Goal: Information Seeking & Learning: Learn about a topic

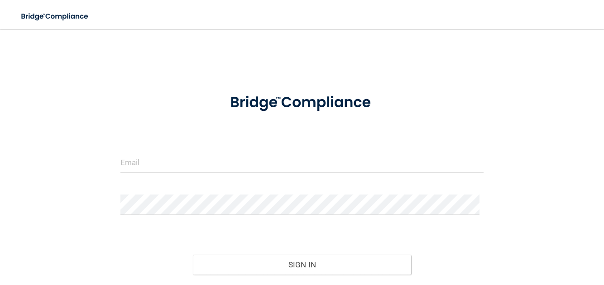
drag, startPoint x: 137, startPoint y: 141, endPoint x: 135, endPoint y: 154, distance: 13.7
click at [135, 150] on form "Invalid email/password. You don't have permission to access that page. Sign In …" at bounding box center [302, 201] width 364 height 236
click at [135, 156] on input "email" at bounding box center [302, 163] width 364 height 20
type input "[EMAIL_ADDRESS][DOMAIN_NAME]"
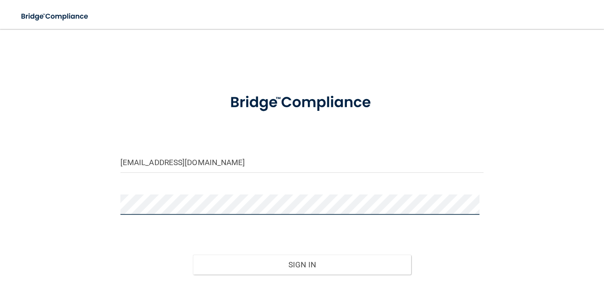
click at [193, 255] on button "Sign In" at bounding box center [302, 265] width 218 height 20
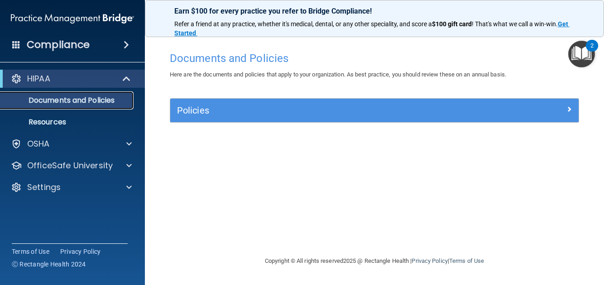
click at [92, 105] on p "Documents and Policies" at bounding box center [68, 100] width 124 height 9
click at [59, 118] on p "Resources" at bounding box center [68, 122] width 124 height 9
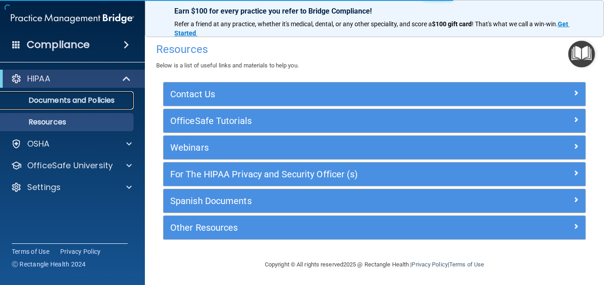
click at [70, 108] on link "Documents and Policies" at bounding box center [62, 101] width 143 height 18
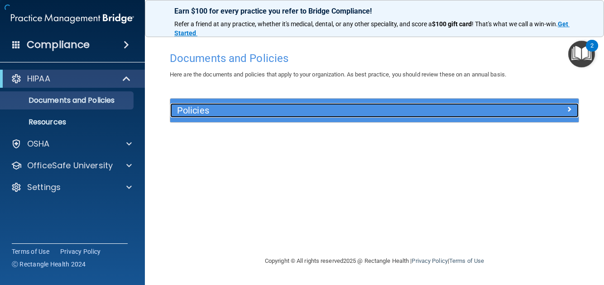
click at [233, 106] on h5 "Policies" at bounding box center [323, 111] width 293 height 10
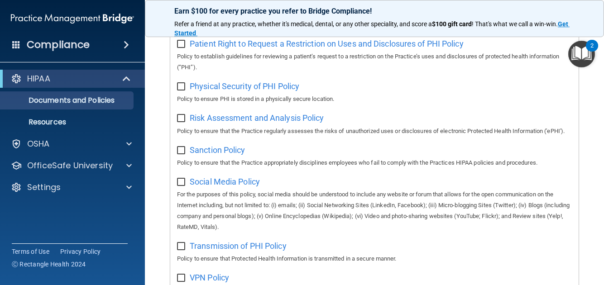
scroll to position [722, 0]
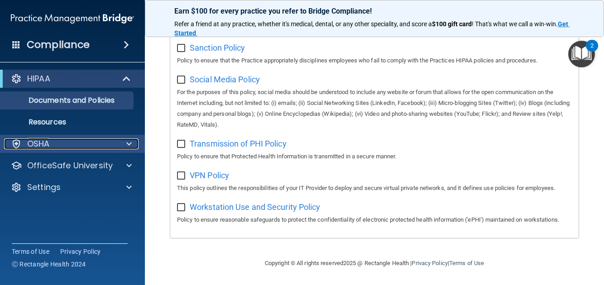
click at [78, 144] on div "OSHA" at bounding box center [60, 144] width 112 height 11
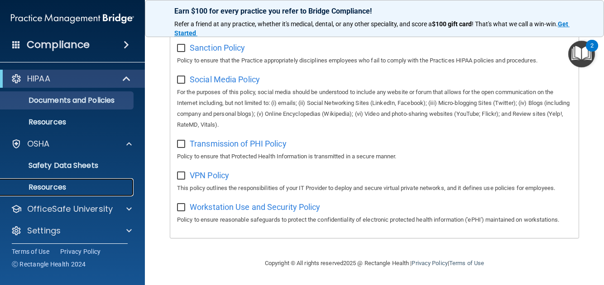
click at [69, 178] on link "Resources" at bounding box center [62, 187] width 143 height 18
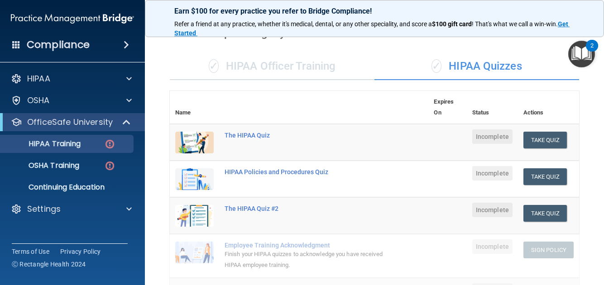
scroll to position [45, 0]
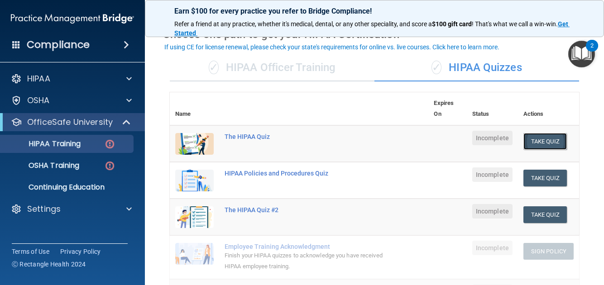
click at [533, 142] on button "Take Quiz" at bounding box center [545, 141] width 43 height 17
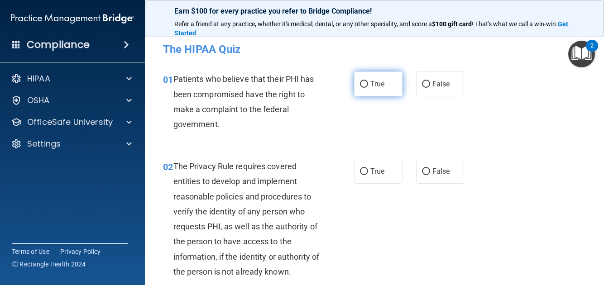
click at [376, 85] on span "True" at bounding box center [378, 84] width 14 height 9
click at [368, 85] on input "True" at bounding box center [364, 84] width 8 height 7
radio input "true"
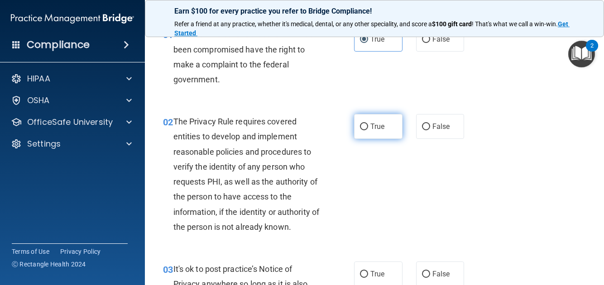
click at [382, 127] on label "True" at bounding box center [378, 126] width 48 height 25
click at [368, 127] on input "True" at bounding box center [364, 127] width 8 height 7
radio input "true"
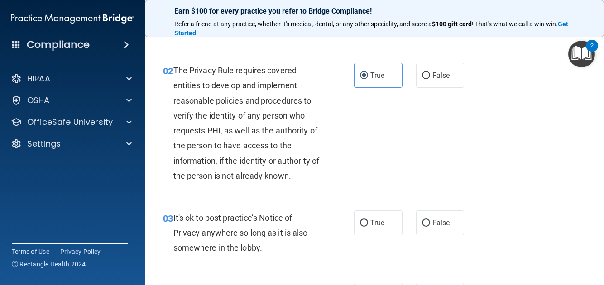
scroll to position [136, 0]
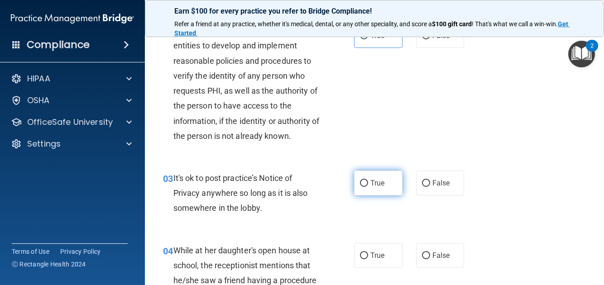
click at [371, 186] on span "True" at bounding box center [378, 183] width 14 height 9
click at [368, 186] on input "True" at bounding box center [364, 183] width 8 height 7
radio input "true"
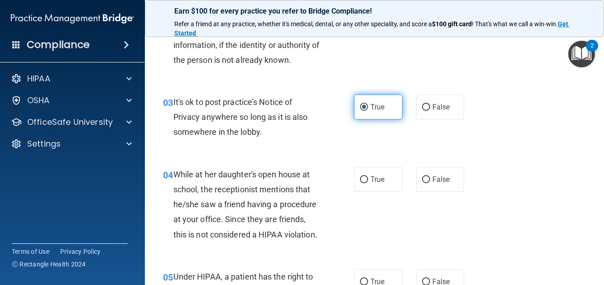
scroll to position [226, 0]
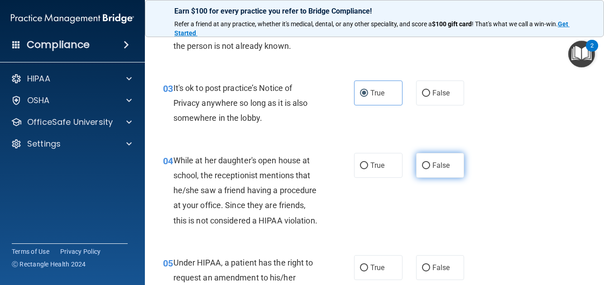
click at [438, 163] on span "False" at bounding box center [442, 165] width 18 height 9
click at [430, 163] on input "False" at bounding box center [426, 166] width 8 height 7
radio input "true"
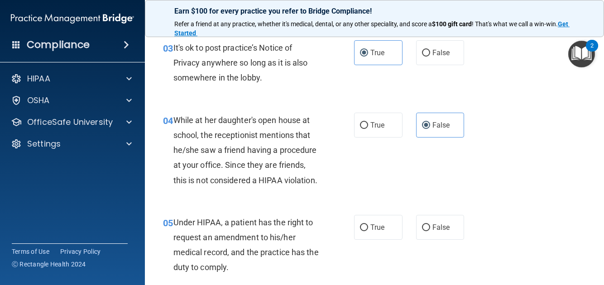
scroll to position [317, 0]
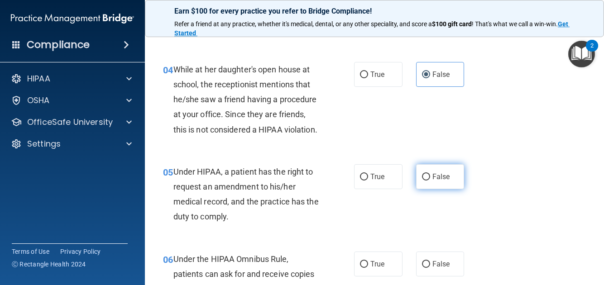
click at [426, 189] on label "False" at bounding box center [440, 176] width 48 height 25
click at [426, 181] on input "False" at bounding box center [426, 177] width 8 height 7
radio input "true"
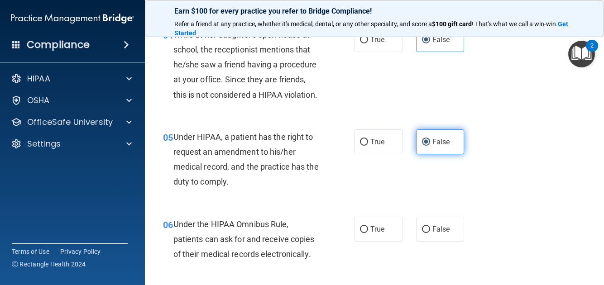
scroll to position [407, 0]
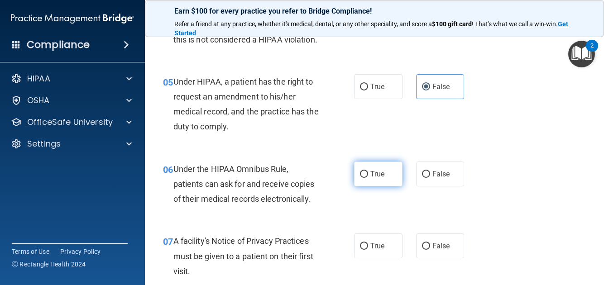
click at [361, 178] on input "True" at bounding box center [364, 174] width 8 height 7
radio input "true"
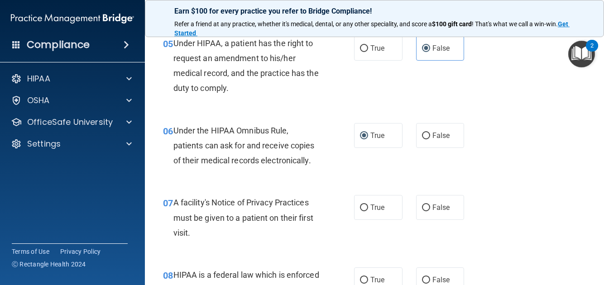
scroll to position [498, 0]
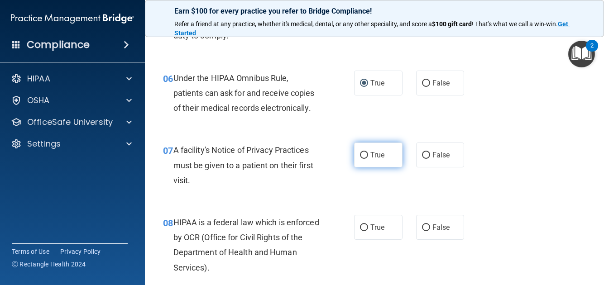
click at [363, 159] on input "True" at bounding box center [364, 155] width 8 height 7
radio input "true"
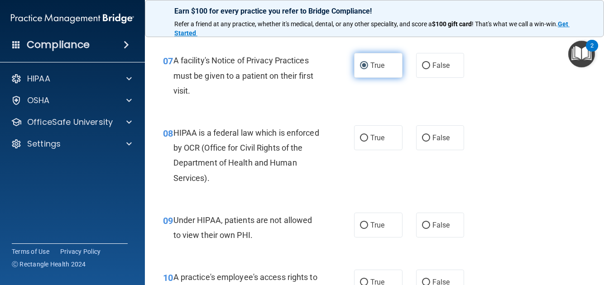
scroll to position [589, 0]
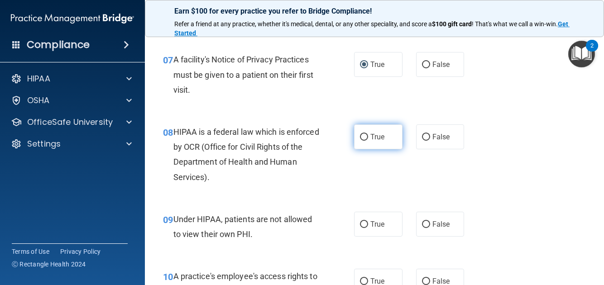
click at [360, 141] on input "True" at bounding box center [364, 137] width 8 height 7
radio input "true"
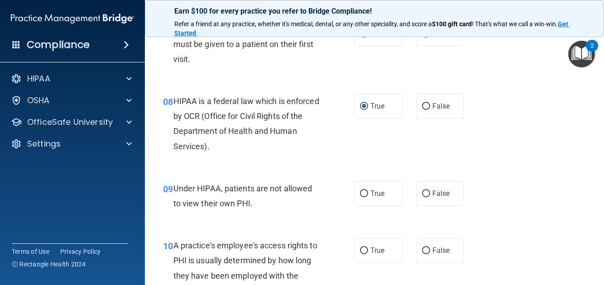
scroll to position [634, 0]
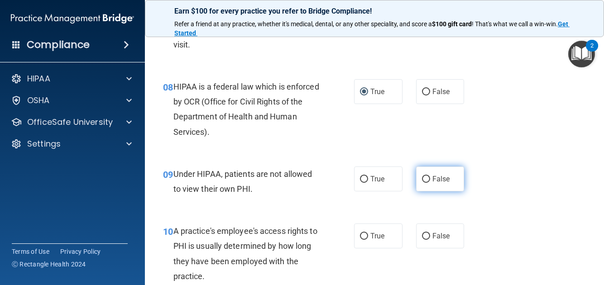
click at [436, 183] on span "False" at bounding box center [442, 179] width 18 height 9
click at [430, 183] on input "False" at bounding box center [426, 179] width 8 height 7
radio input "true"
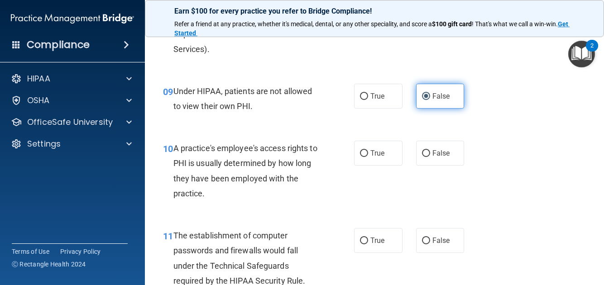
scroll to position [724, 0]
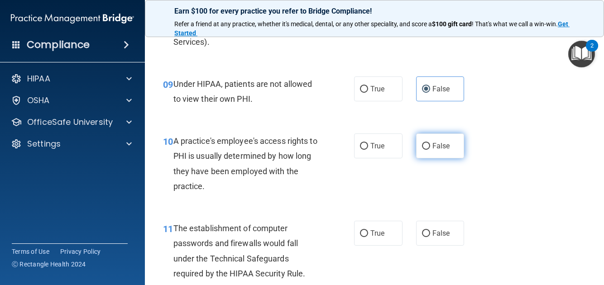
click at [427, 159] on label "False" at bounding box center [440, 146] width 48 height 25
click at [427, 150] on input "False" at bounding box center [426, 146] width 8 height 7
radio input "true"
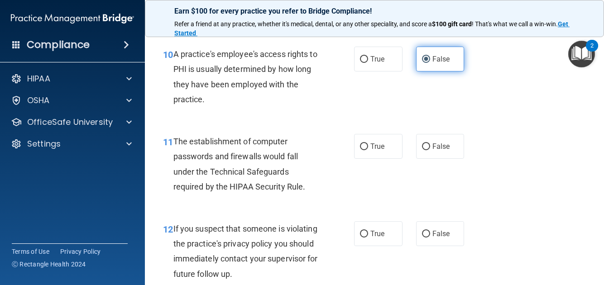
scroll to position [815, 0]
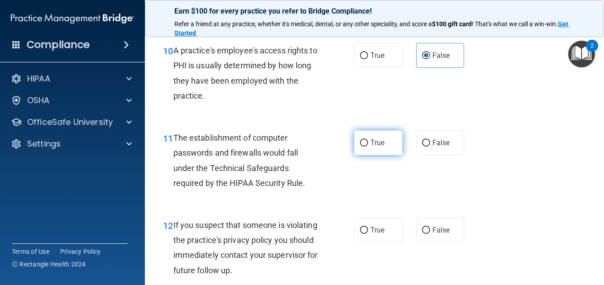
click at [375, 147] on span "True" at bounding box center [378, 143] width 14 height 9
click at [368, 147] on input "True" at bounding box center [364, 143] width 8 height 7
radio input "true"
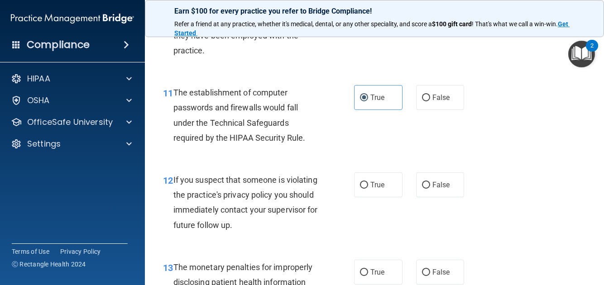
scroll to position [906, 0]
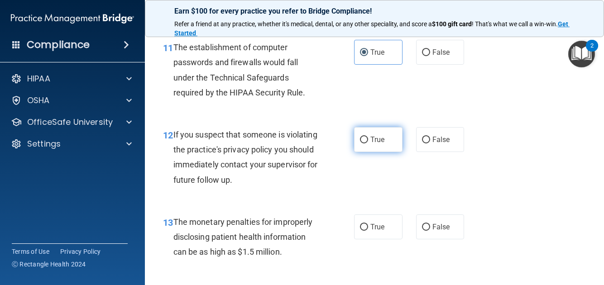
click at [368, 152] on label "True" at bounding box center [378, 139] width 48 height 25
click at [368, 144] on input "True" at bounding box center [364, 140] width 8 height 7
radio input "true"
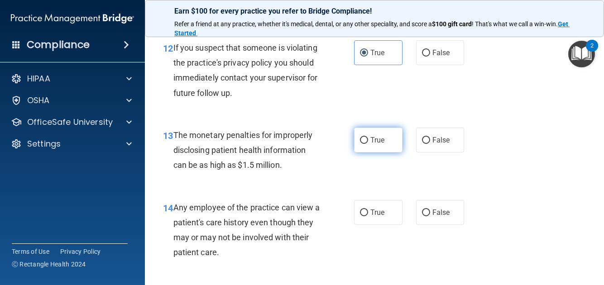
scroll to position [997, 0]
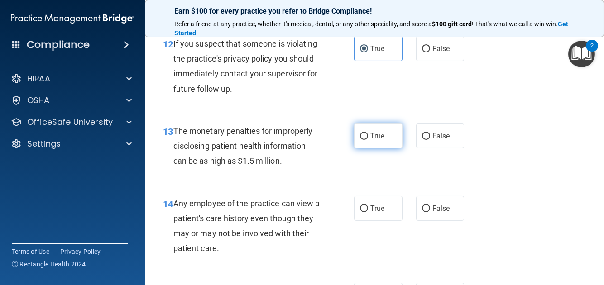
click at [372, 140] on span "True" at bounding box center [378, 136] width 14 height 9
click at [368, 140] on input "True" at bounding box center [364, 136] width 8 height 7
radio input "true"
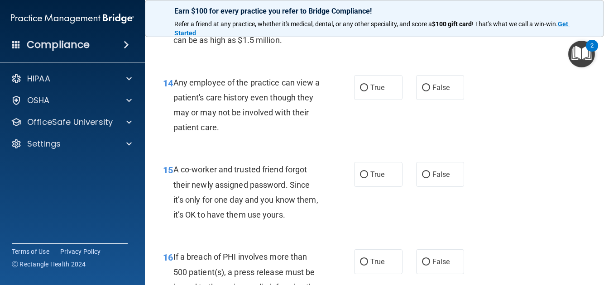
scroll to position [1132, 0]
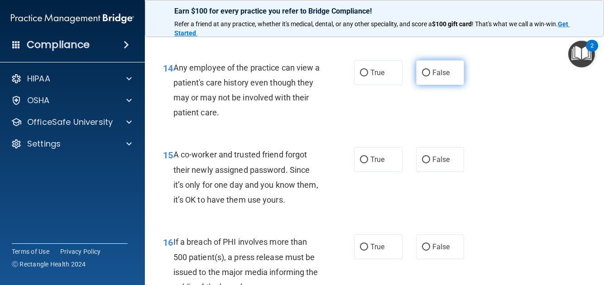
click at [433, 77] on span "False" at bounding box center [442, 72] width 18 height 9
click at [430, 77] on input "False" at bounding box center [426, 73] width 8 height 7
radio input "true"
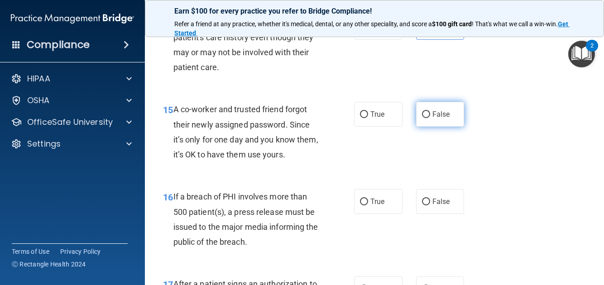
click at [420, 127] on label "False" at bounding box center [440, 114] width 48 height 25
click at [422, 118] on input "False" at bounding box center [426, 114] width 8 height 7
radio input "true"
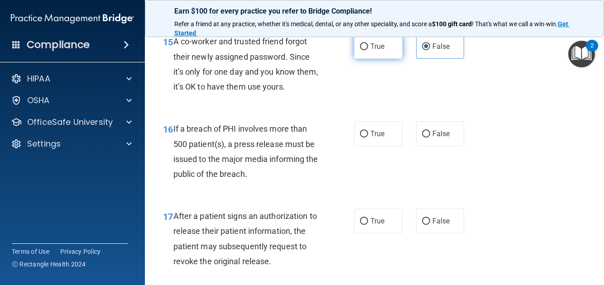
scroll to position [1268, 0]
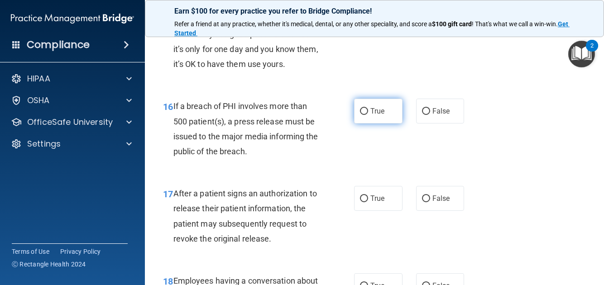
click at [376, 124] on label "True" at bounding box center [378, 111] width 48 height 25
click at [368, 115] on input "True" at bounding box center [364, 111] width 8 height 7
radio input "true"
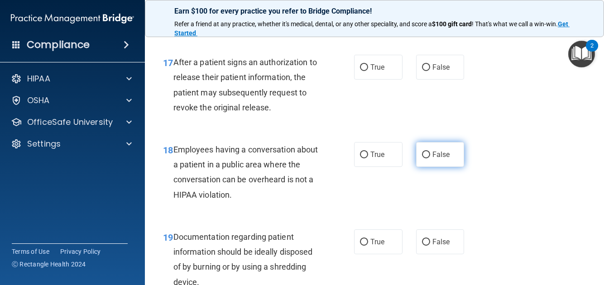
scroll to position [1404, 0]
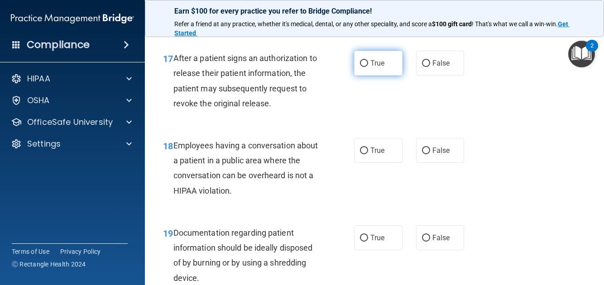
click at [389, 76] on label "True" at bounding box center [378, 63] width 48 height 25
click at [368, 67] on input "True" at bounding box center [364, 63] width 8 height 7
radio input "true"
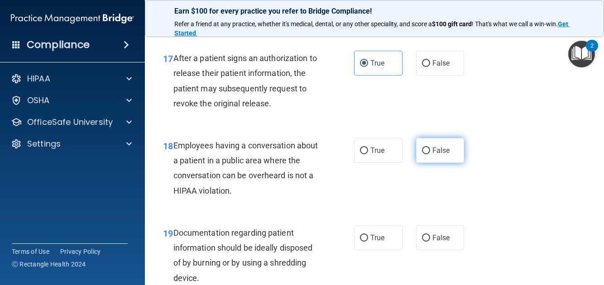
click at [422, 154] on input "False" at bounding box center [426, 151] width 8 height 7
radio input "true"
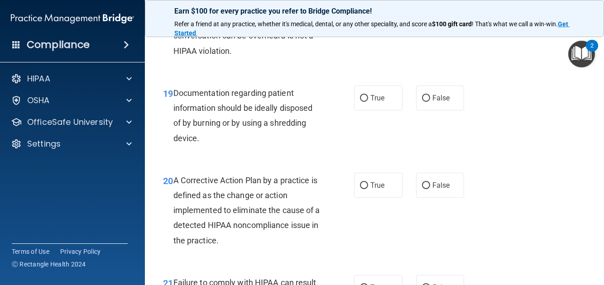
scroll to position [1579, 0]
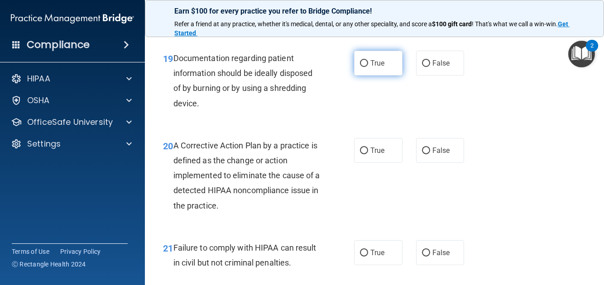
click at [363, 67] on input "True" at bounding box center [364, 63] width 8 height 7
radio input "true"
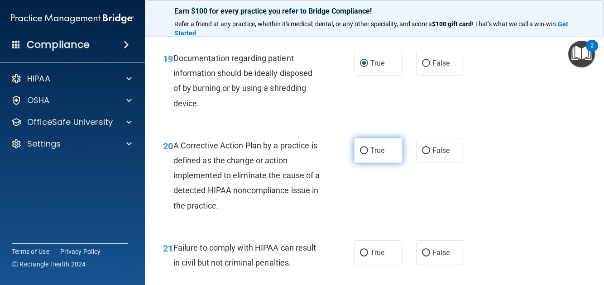
click at [376, 155] on span "True" at bounding box center [378, 150] width 14 height 9
click at [368, 154] on input "True" at bounding box center [364, 151] width 8 height 7
radio input "true"
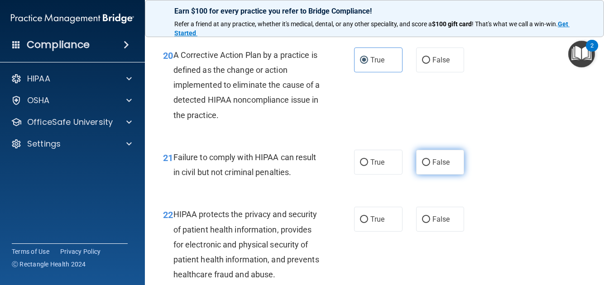
click at [416, 172] on label "False" at bounding box center [440, 162] width 48 height 25
click at [422, 166] on input "False" at bounding box center [426, 162] width 8 height 7
radio input "true"
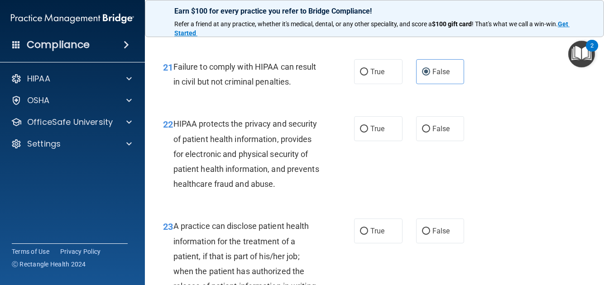
scroll to position [1805, 0]
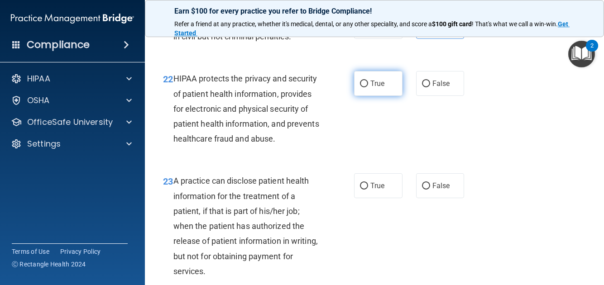
click at [365, 92] on label "True" at bounding box center [378, 83] width 48 height 25
click at [365, 87] on input "True" at bounding box center [364, 84] width 8 height 7
radio input "true"
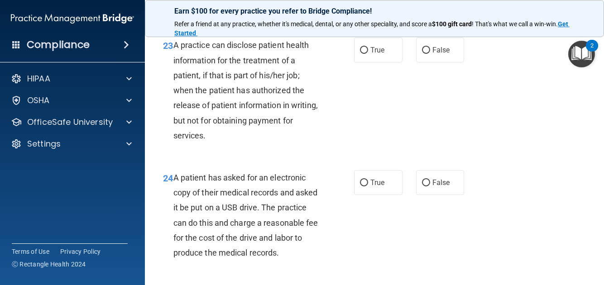
scroll to position [1986, 0]
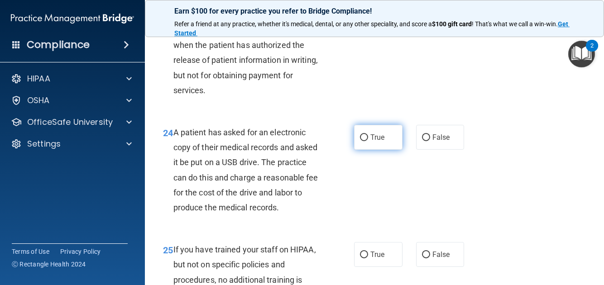
click at [360, 141] on input "True" at bounding box center [364, 138] width 8 height 7
radio input "true"
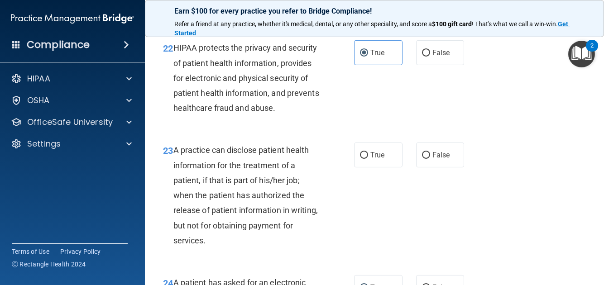
scroll to position [1850, 0]
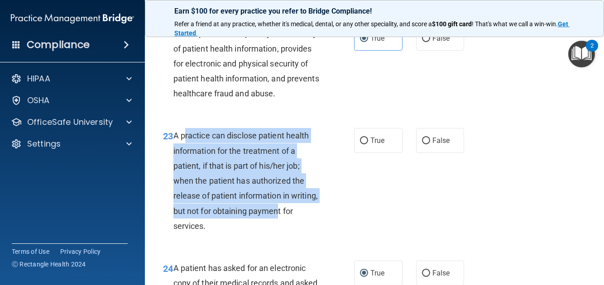
drag, startPoint x: 184, startPoint y: 164, endPoint x: 307, endPoint y: 238, distance: 143.3
click at [307, 231] on span "A practice can disclose patient health information for the treatment of a patie…" at bounding box center [245, 181] width 144 height 100
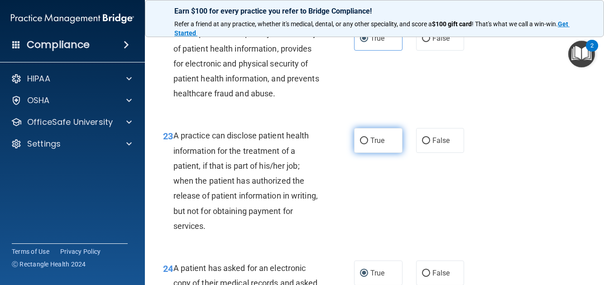
click at [371, 145] on span "True" at bounding box center [378, 140] width 14 height 9
click at [368, 144] on input "True" at bounding box center [364, 141] width 8 height 7
radio input "true"
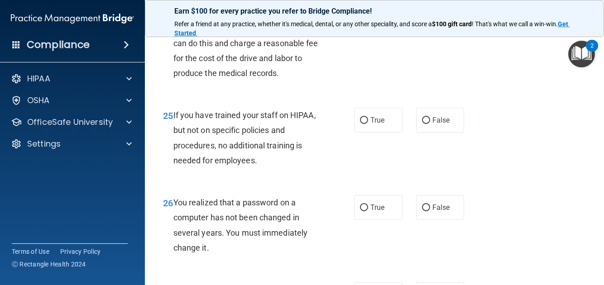
scroll to position [2122, 0]
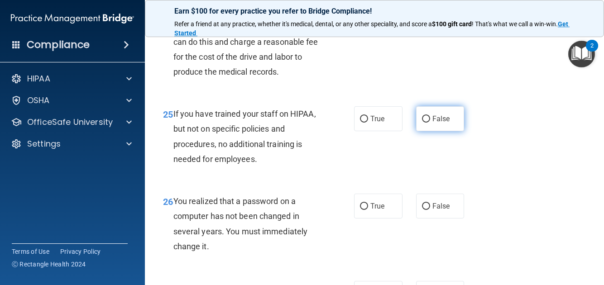
click at [417, 131] on label "False" at bounding box center [440, 118] width 48 height 25
click at [422, 123] on input "False" at bounding box center [426, 119] width 8 height 7
radio input "true"
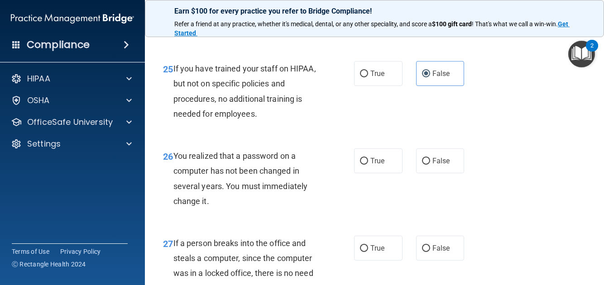
scroll to position [2213, 0]
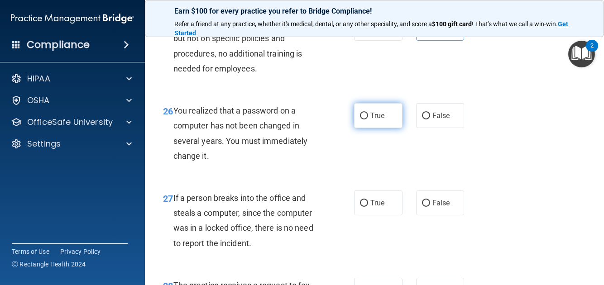
click at [369, 128] on label "True" at bounding box center [378, 115] width 48 height 25
click at [368, 120] on input "True" at bounding box center [364, 116] width 8 height 7
radio input "true"
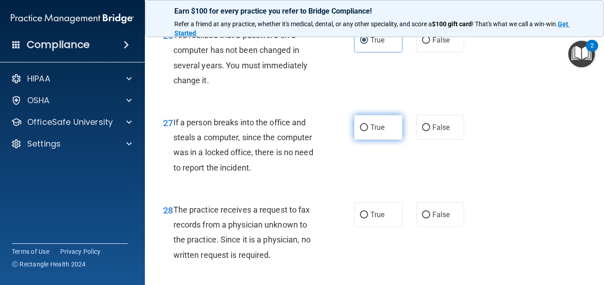
scroll to position [2303, 0]
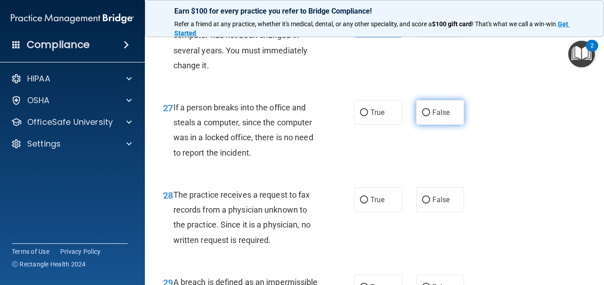
click at [425, 125] on label "False" at bounding box center [440, 112] width 48 height 25
click at [425, 116] on input "False" at bounding box center [426, 113] width 8 height 7
radio input "true"
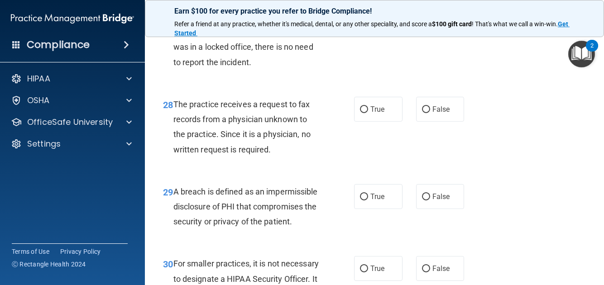
scroll to position [2439, 0]
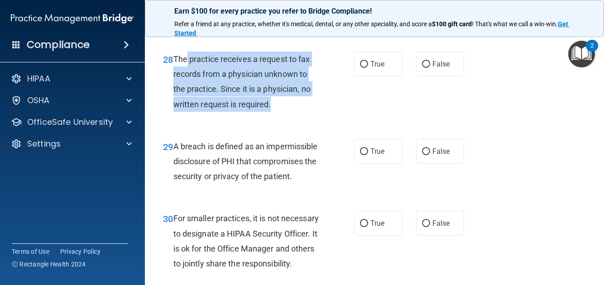
drag, startPoint x: 186, startPoint y: 103, endPoint x: 310, endPoint y: 147, distance: 131.5
click at [310, 112] on div "The practice receives a request to fax records from a physician unknown to the …" at bounding box center [250, 82] width 154 height 60
click at [309, 112] on div "The practice receives a request to fax records from a physician unknown to the …" at bounding box center [250, 82] width 154 height 60
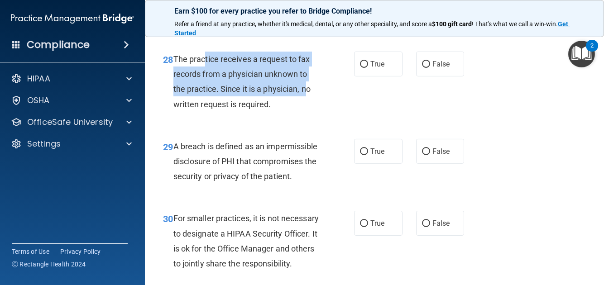
drag, startPoint x: 203, startPoint y: 105, endPoint x: 307, endPoint y: 130, distance: 107.3
click at [307, 109] on span "The practice receives a request to fax records from a physician unknown to the …" at bounding box center [241, 81] width 137 height 55
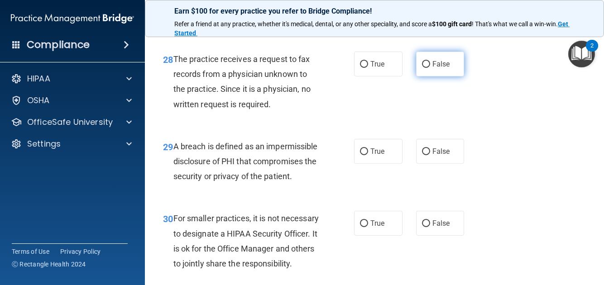
click at [427, 77] on label "False" at bounding box center [440, 64] width 48 height 25
click at [427, 68] on input "False" at bounding box center [426, 64] width 8 height 7
radio input "true"
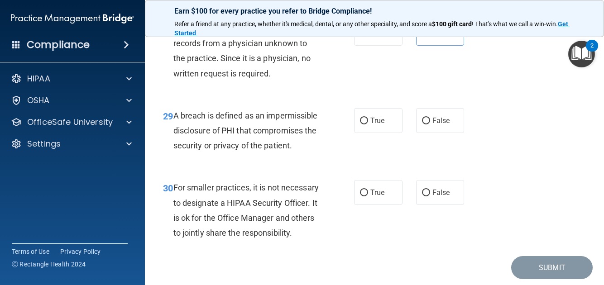
scroll to position [2485, 0]
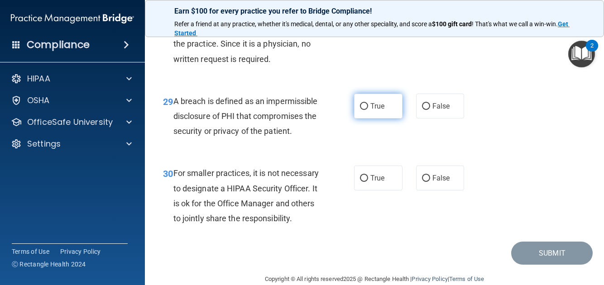
click at [364, 110] on input "True" at bounding box center [364, 106] width 8 height 7
radio input "true"
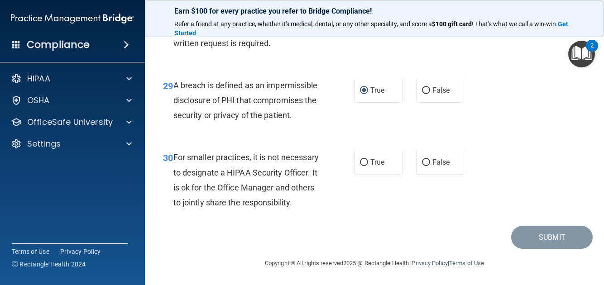
scroll to position [2575, 0]
click at [371, 158] on span "True" at bounding box center [378, 162] width 14 height 9
click at [368, 159] on input "True" at bounding box center [364, 162] width 8 height 7
radio input "true"
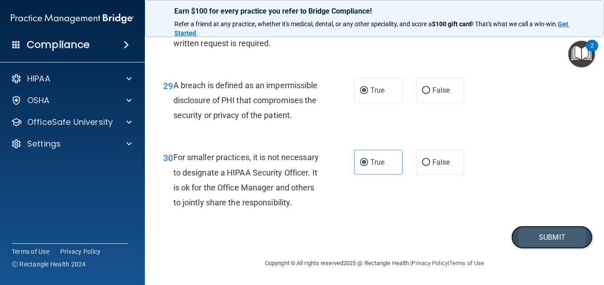
click at [542, 242] on button "Submit" at bounding box center [552, 237] width 82 height 23
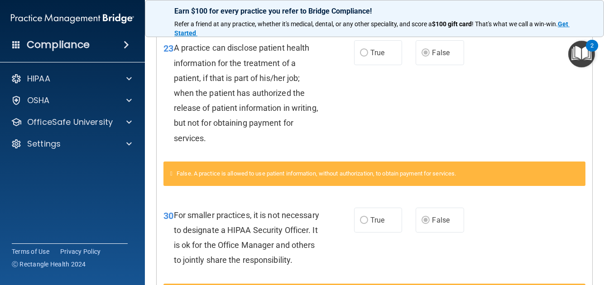
scroll to position [366, 0]
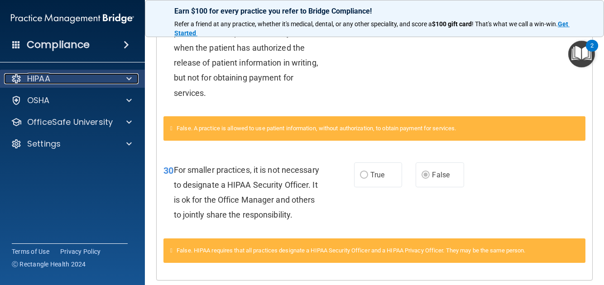
click at [49, 81] on p "HIPAA" at bounding box center [38, 78] width 23 height 11
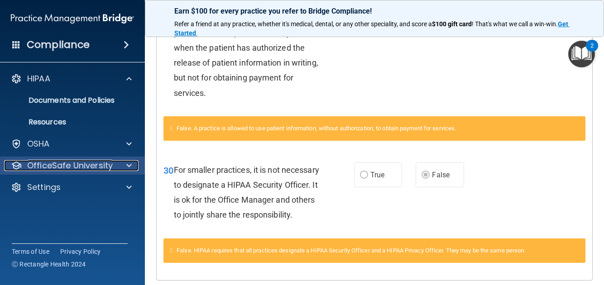
click at [87, 161] on p "OfficeSafe University" at bounding box center [70, 165] width 86 height 11
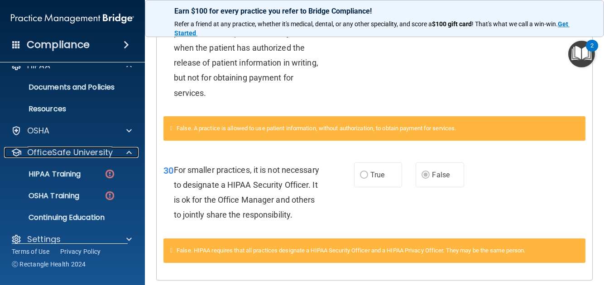
scroll to position [24, 0]
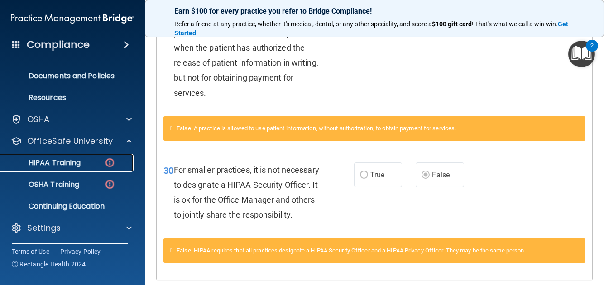
click at [93, 164] on div "HIPAA Training" at bounding box center [68, 163] width 124 height 9
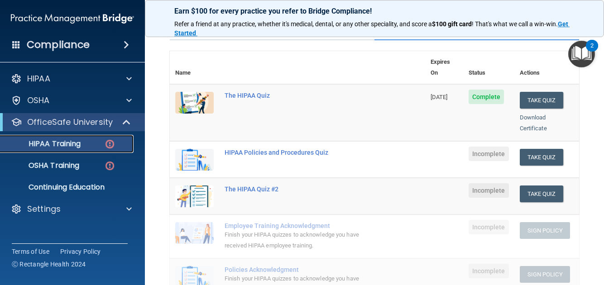
scroll to position [65, 0]
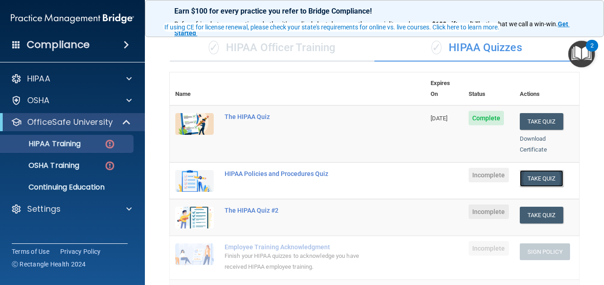
click at [537, 170] on button "Take Quiz" at bounding box center [541, 178] width 43 height 17
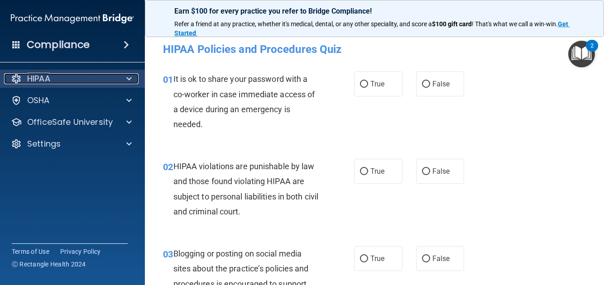
click at [77, 82] on div "HIPAA" at bounding box center [60, 78] width 112 height 11
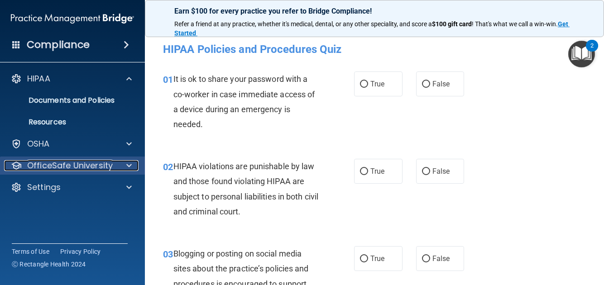
click at [56, 170] on p "OfficeSafe University" at bounding box center [70, 165] width 86 height 11
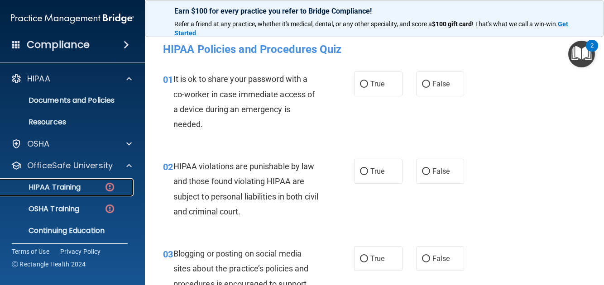
click at [63, 184] on p "HIPAA Training" at bounding box center [43, 187] width 75 height 9
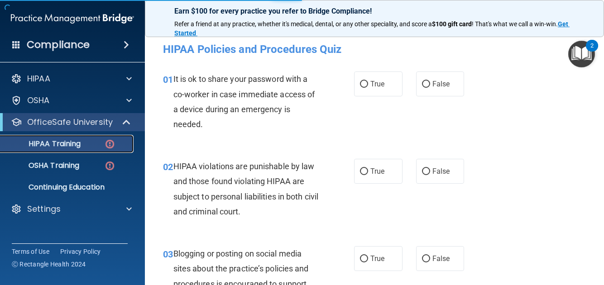
click at [77, 140] on p "HIPAA Training" at bounding box center [43, 144] width 75 height 9
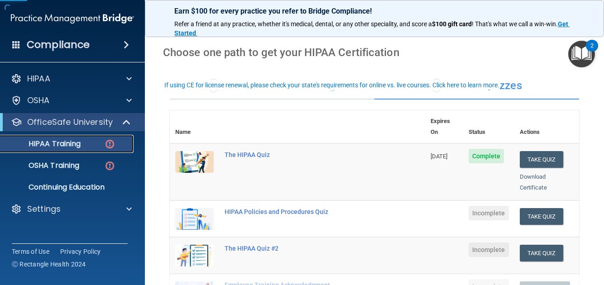
scroll to position [45, 0]
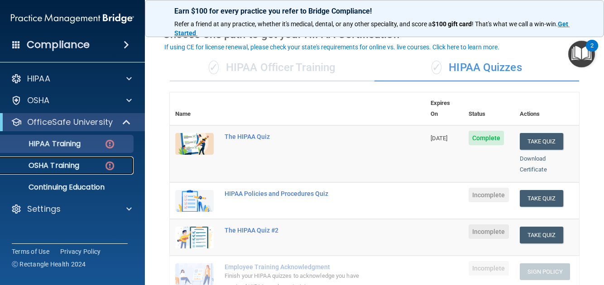
click at [61, 164] on p "OSHA Training" at bounding box center [42, 165] width 73 height 9
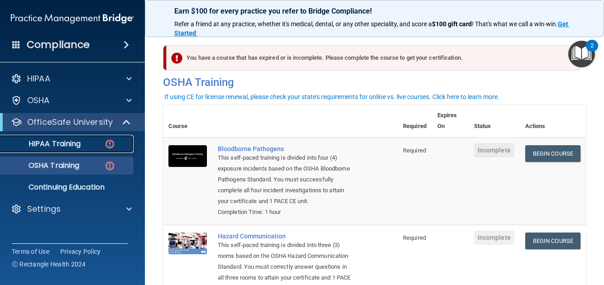
click at [67, 140] on p "HIPAA Training" at bounding box center [43, 144] width 75 height 9
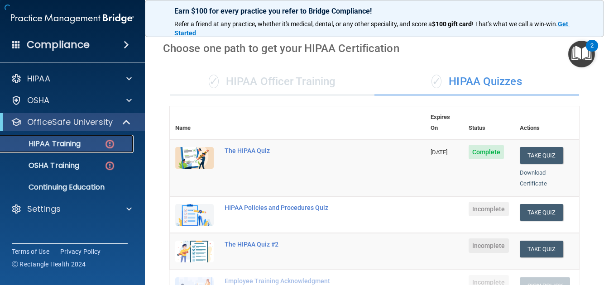
scroll to position [45, 0]
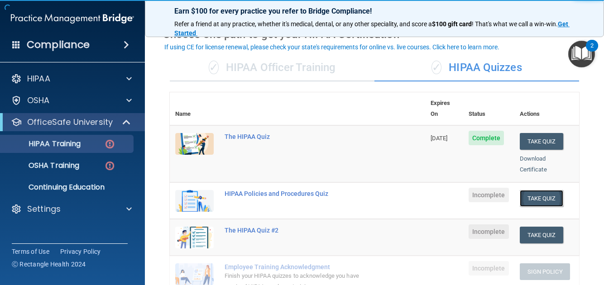
click at [542, 190] on button "Take Quiz" at bounding box center [541, 198] width 43 height 17
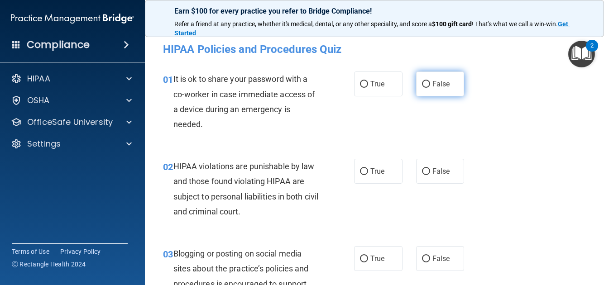
click at [425, 89] on label "False" at bounding box center [440, 84] width 48 height 25
click at [425, 88] on input "False" at bounding box center [426, 84] width 8 height 7
radio input "true"
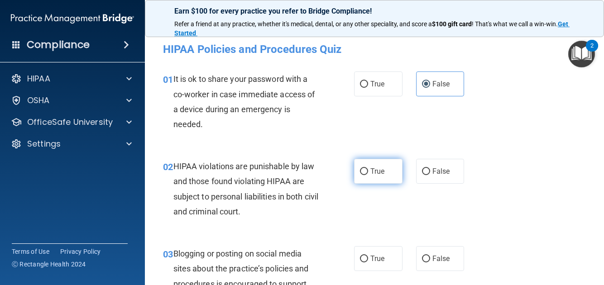
click at [360, 173] on input "True" at bounding box center [364, 172] width 8 height 7
radio input "true"
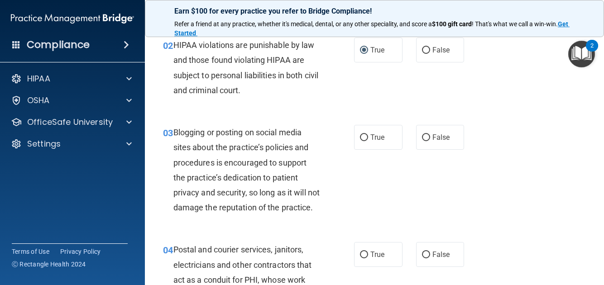
scroll to position [136, 0]
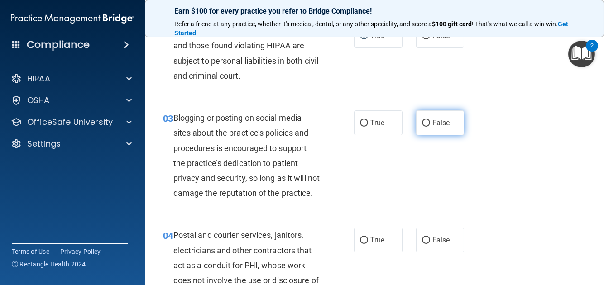
click at [430, 130] on label "False" at bounding box center [440, 123] width 48 height 25
click at [430, 127] on input "False" at bounding box center [426, 123] width 8 height 7
radio input "true"
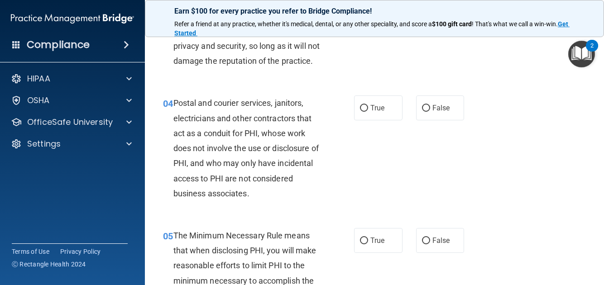
scroll to position [272, 0]
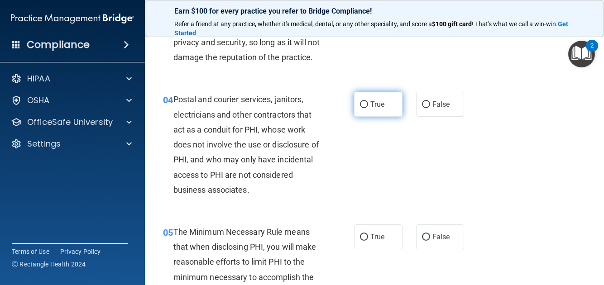
click at [381, 109] on span "True" at bounding box center [378, 104] width 14 height 9
click at [368, 108] on input "True" at bounding box center [364, 104] width 8 height 7
radio input "true"
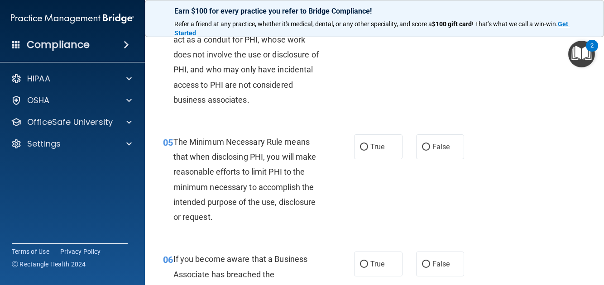
scroll to position [362, 0]
click at [368, 159] on label "True" at bounding box center [378, 147] width 48 height 25
click at [368, 151] on input "True" at bounding box center [364, 147] width 8 height 7
radio input "true"
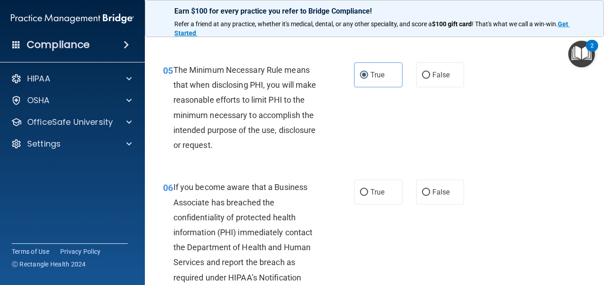
scroll to position [498, 0]
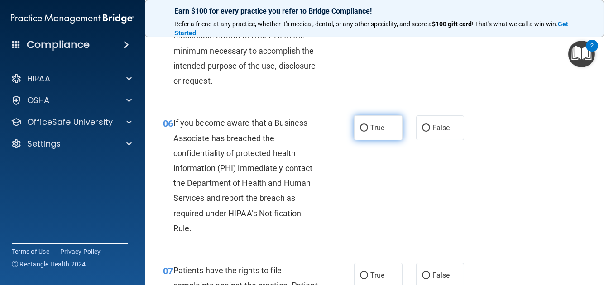
click at [367, 140] on label "True" at bounding box center [378, 128] width 48 height 25
click at [367, 132] on input "True" at bounding box center [364, 128] width 8 height 7
radio input "true"
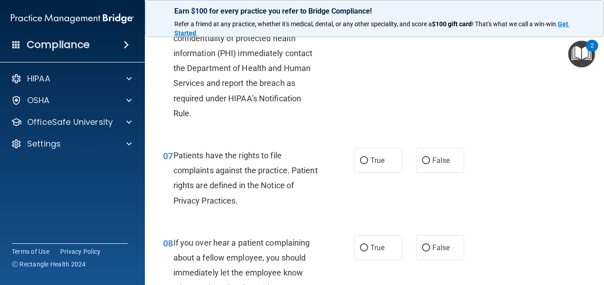
scroll to position [634, 0]
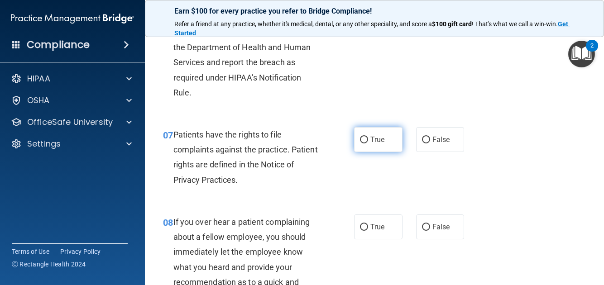
click at [371, 144] on span "True" at bounding box center [378, 139] width 14 height 9
click at [368, 144] on input "True" at bounding box center [364, 140] width 8 height 7
radio input "true"
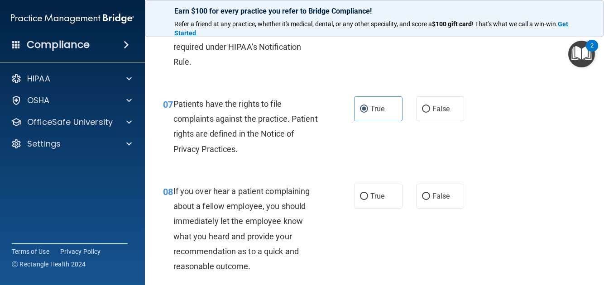
scroll to position [724, 0]
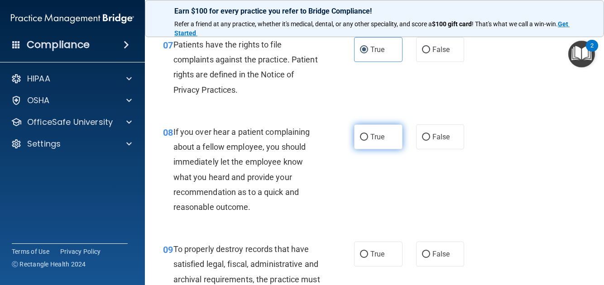
click at [372, 149] on label "True" at bounding box center [378, 137] width 48 height 25
click at [368, 141] on input "True" at bounding box center [364, 137] width 8 height 7
radio input "true"
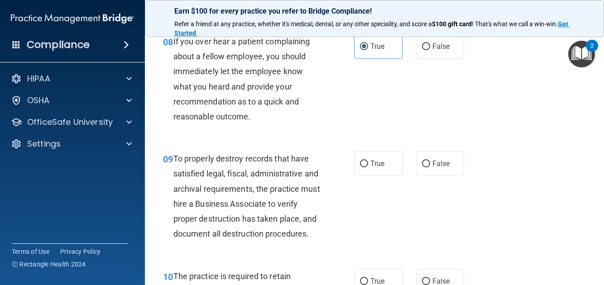
scroll to position [860, 0]
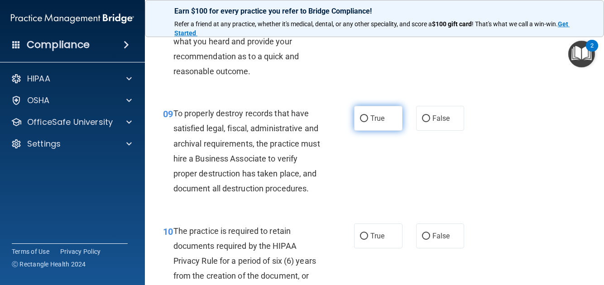
click at [371, 131] on label "True" at bounding box center [378, 118] width 48 height 25
click at [368, 122] on input "True" at bounding box center [364, 119] width 8 height 7
radio input "true"
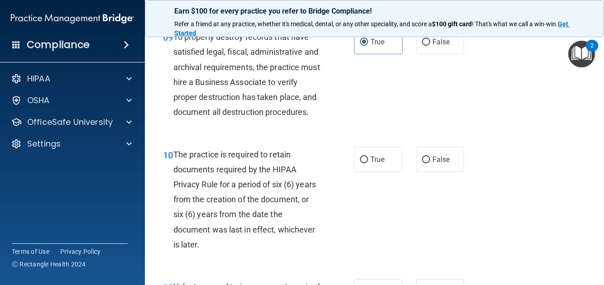
scroll to position [951, 0]
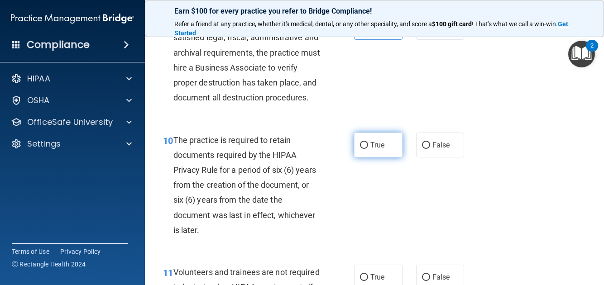
click at [374, 158] on label "True" at bounding box center [378, 145] width 48 height 25
click at [368, 149] on input "True" at bounding box center [364, 145] width 8 height 7
radio input "true"
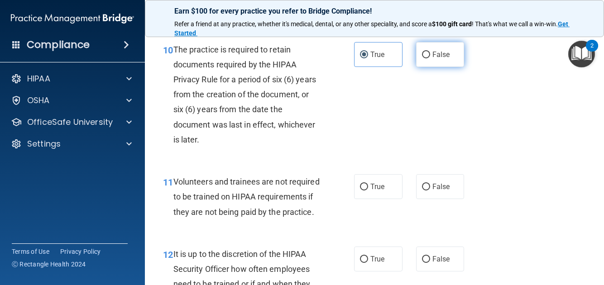
scroll to position [1087, 0]
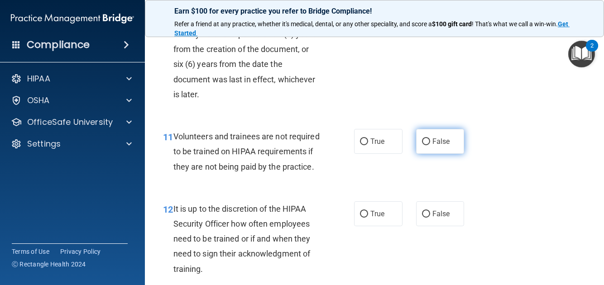
click at [422, 145] on input "False" at bounding box center [426, 142] width 8 height 7
radio input "true"
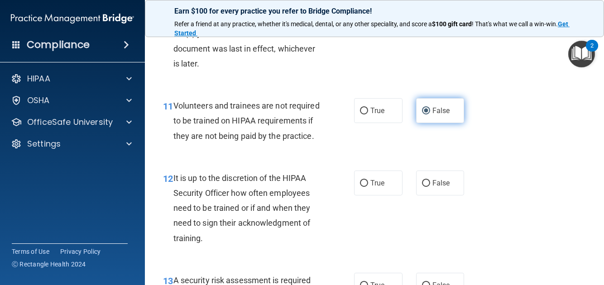
scroll to position [1178, 0]
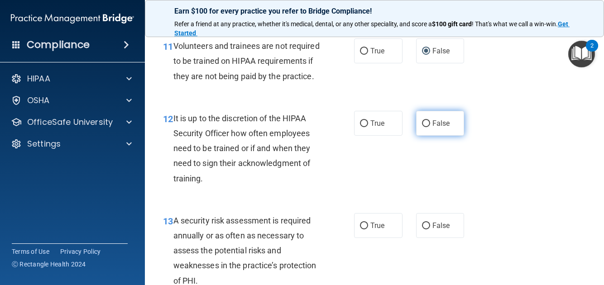
click at [419, 136] on label "False" at bounding box center [440, 123] width 48 height 25
click at [422, 127] on input "False" at bounding box center [426, 123] width 8 height 7
radio input "true"
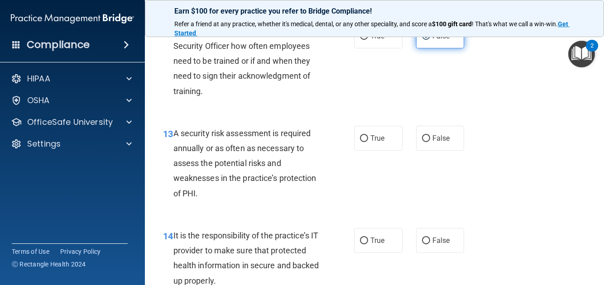
scroll to position [1268, 0]
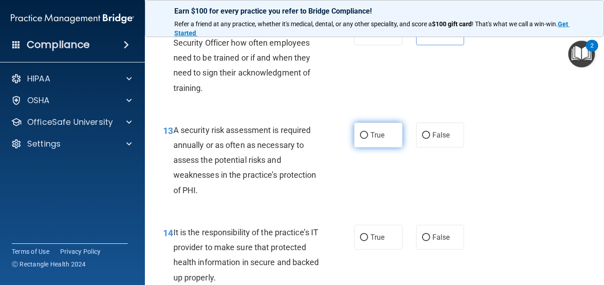
click at [377, 148] on label "True" at bounding box center [378, 135] width 48 height 25
click at [368, 139] on input "True" at bounding box center [364, 135] width 8 height 7
radio input "true"
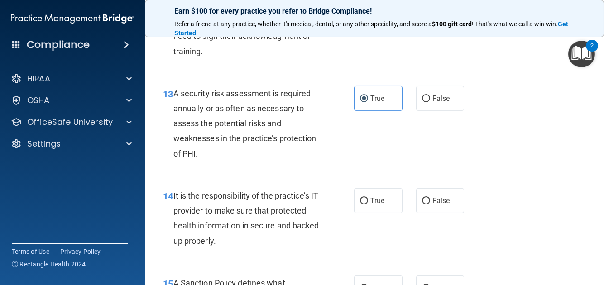
scroll to position [1359, 0]
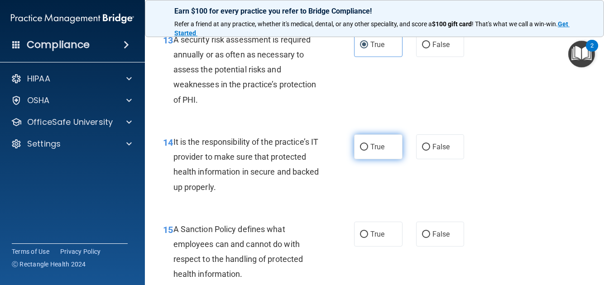
click at [364, 151] on input "True" at bounding box center [364, 147] width 8 height 7
radio input "true"
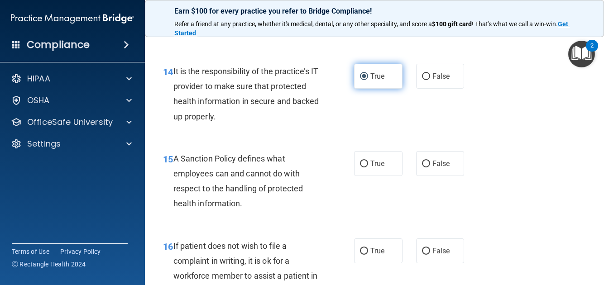
scroll to position [1449, 0]
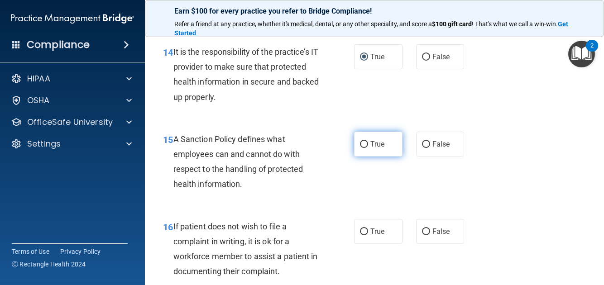
click at [377, 149] on span "True" at bounding box center [378, 144] width 14 height 9
click at [368, 148] on input "True" at bounding box center [364, 144] width 8 height 7
radio input "true"
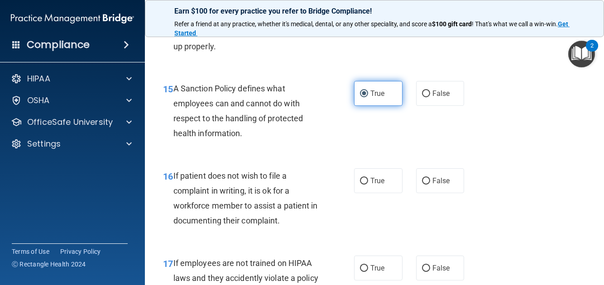
scroll to position [1540, 0]
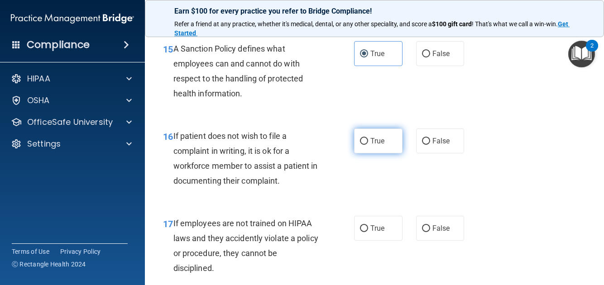
click at [380, 145] on span "True" at bounding box center [378, 141] width 14 height 9
click at [368, 145] on input "True" at bounding box center [364, 141] width 8 height 7
radio input "true"
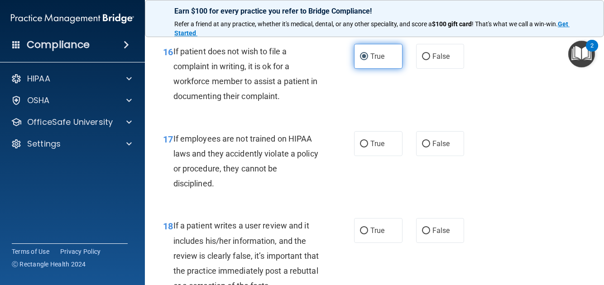
scroll to position [1630, 0]
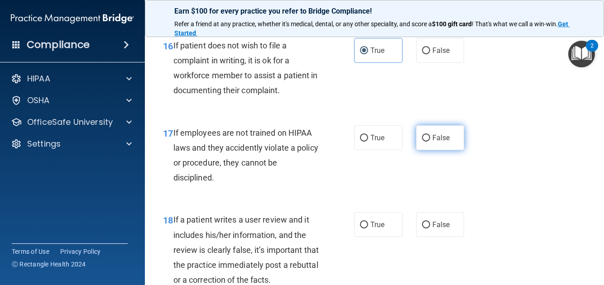
click at [422, 142] on input "False" at bounding box center [426, 138] width 8 height 7
radio input "true"
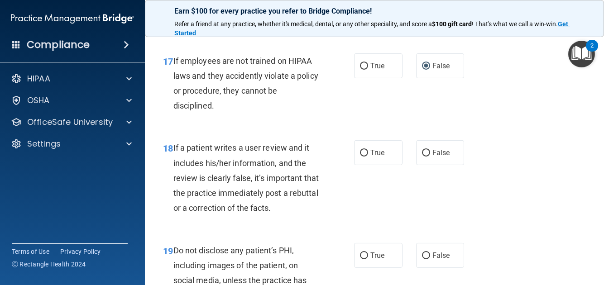
scroll to position [1721, 0]
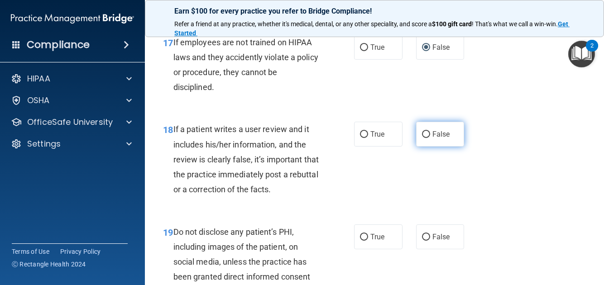
click at [424, 147] on label "False" at bounding box center [440, 134] width 48 height 25
click at [424, 138] on input "False" at bounding box center [426, 134] width 8 height 7
radio input "true"
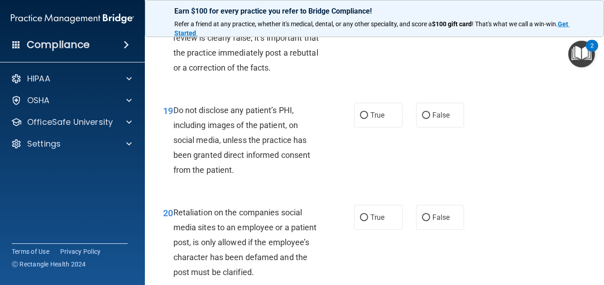
scroll to position [1857, 0]
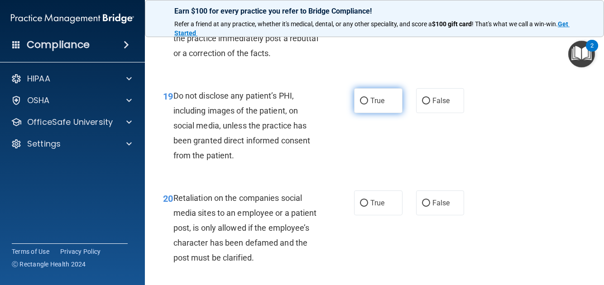
click at [367, 113] on label "True" at bounding box center [378, 100] width 48 height 25
click at [367, 105] on input "True" at bounding box center [364, 101] width 8 height 7
radio input "true"
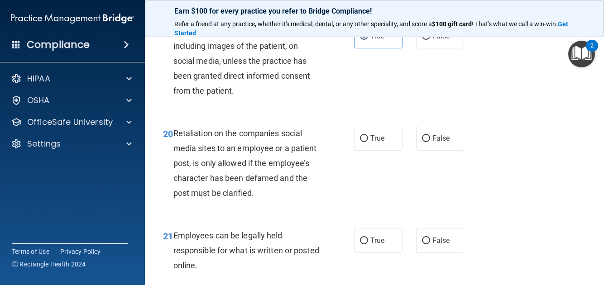
scroll to position [1948, 0]
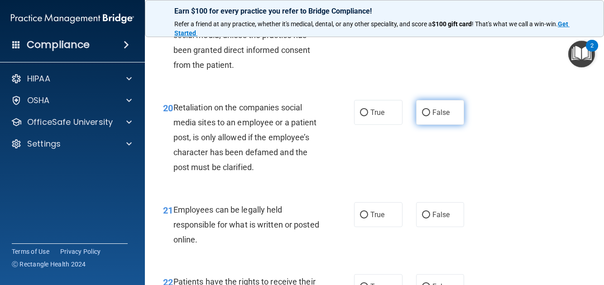
click at [416, 125] on label "False" at bounding box center [440, 112] width 48 height 25
click at [422, 116] on input "False" at bounding box center [426, 113] width 8 height 7
radio input "true"
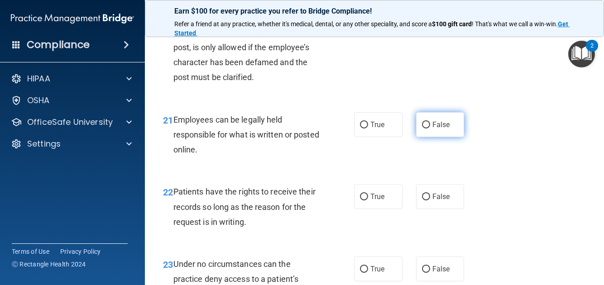
scroll to position [2038, 0]
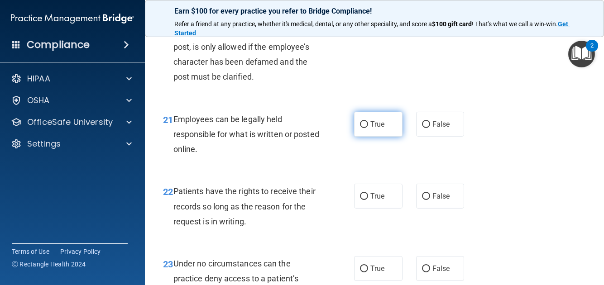
click at [376, 129] on span "True" at bounding box center [378, 124] width 14 height 9
click at [368, 128] on input "True" at bounding box center [364, 124] width 8 height 7
radio input "true"
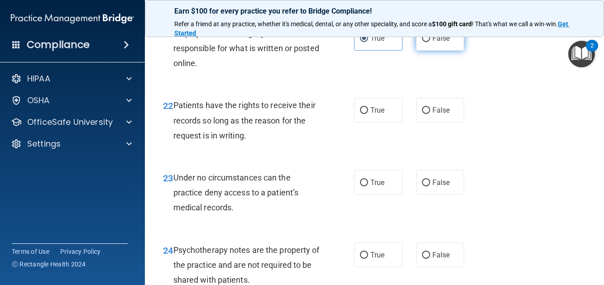
scroll to position [2129, 0]
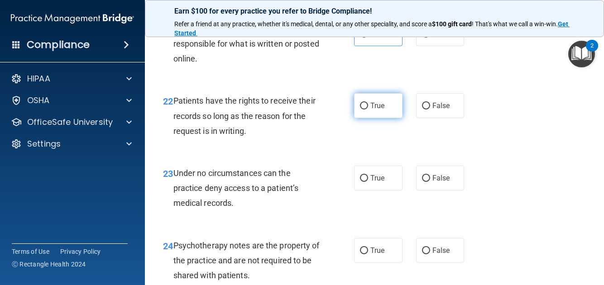
click at [380, 118] on label "True" at bounding box center [378, 105] width 48 height 25
click at [368, 110] on input "True" at bounding box center [364, 106] width 8 height 7
radio input "true"
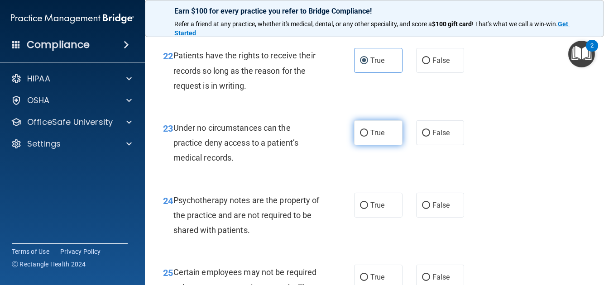
click at [385, 145] on label "True" at bounding box center [378, 132] width 48 height 25
click at [368, 137] on input "True" at bounding box center [364, 133] width 8 height 7
radio input "true"
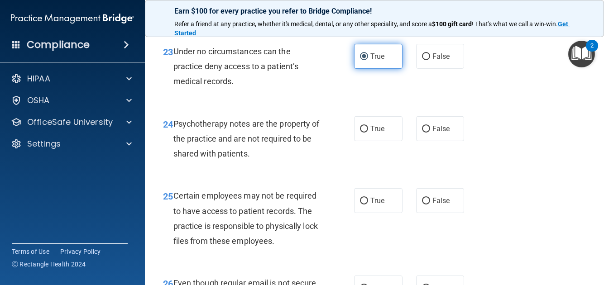
scroll to position [2265, 0]
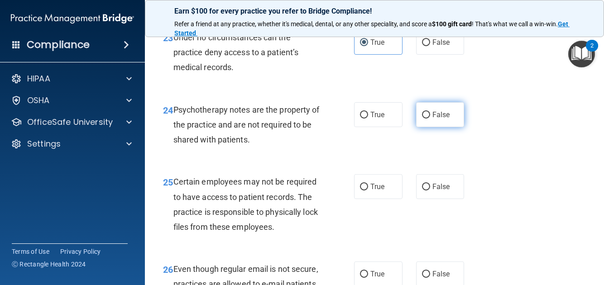
click at [422, 119] on input "False" at bounding box center [426, 115] width 8 height 7
radio input "true"
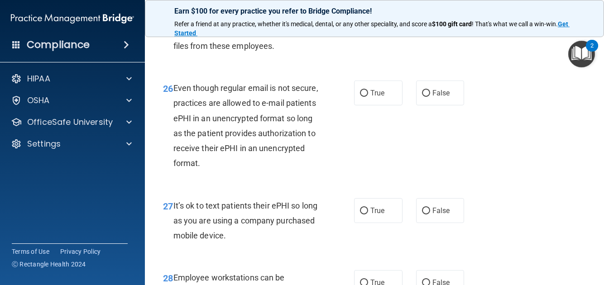
scroll to position [2401, 0]
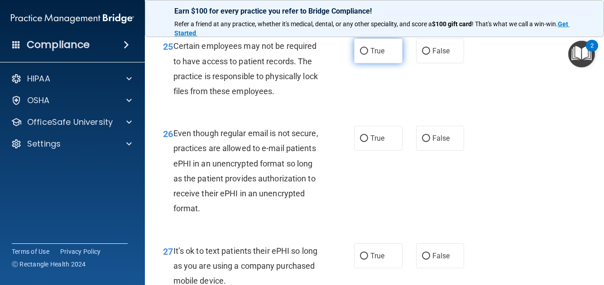
click at [371, 63] on label "True" at bounding box center [378, 51] width 48 height 25
click at [368, 55] on input "True" at bounding box center [364, 51] width 8 height 7
radio input "true"
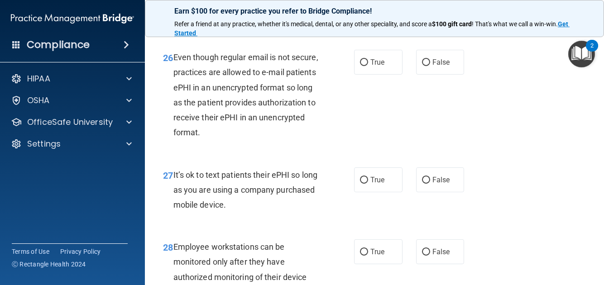
scroll to position [2491, 0]
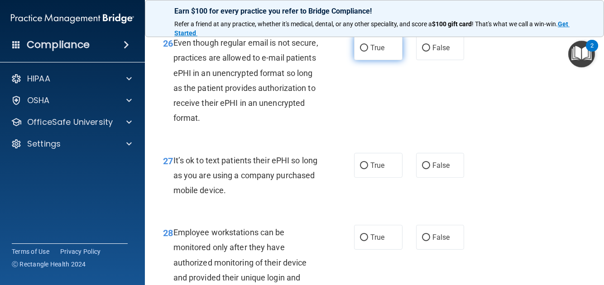
click at [363, 60] on label "True" at bounding box center [378, 47] width 48 height 25
click at [363, 52] on input "True" at bounding box center [364, 48] width 8 height 7
radio input "true"
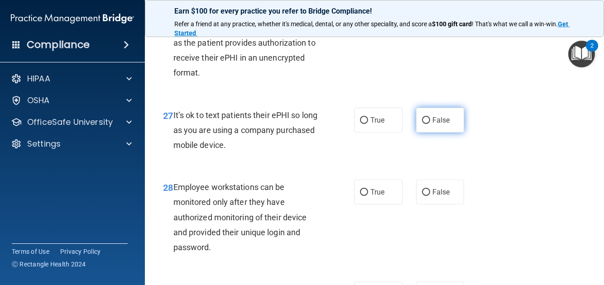
click at [422, 124] on input "False" at bounding box center [426, 120] width 8 height 7
radio input "true"
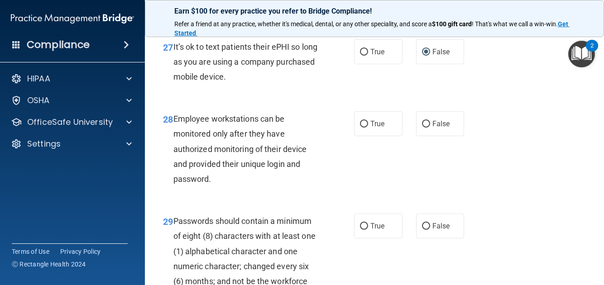
scroll to position [2627, 0]
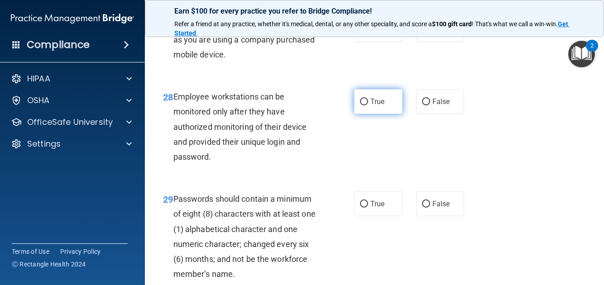
click at [373, 106] on span "True" at bounding box center [378, 101] width 14 height 9
click at [368, 106] on input "True" at bounding box center [364, 102] width 8 height 7
radio input "true"
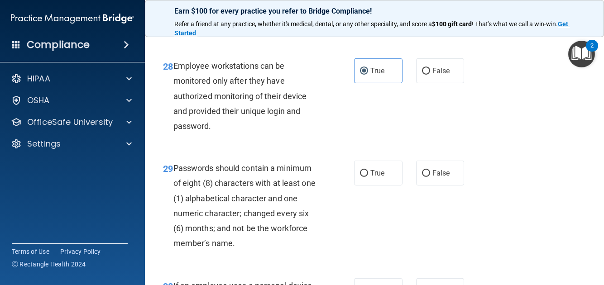
scroll to position [2673, 0]
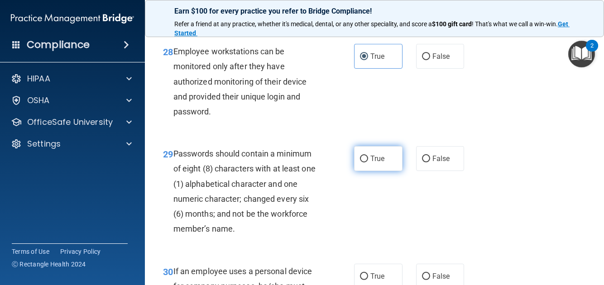
click at [371, 171] on label "True" at bounding box center [378, 158] width 48 height 25
click at [368, 163] on input "True" at bounding box center [364, 159] width 8 height 7
radio input "true"
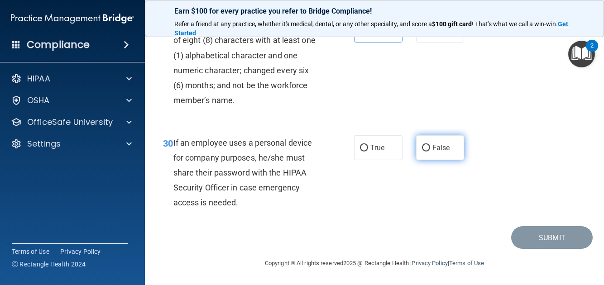
scroll to position [2846, 0]
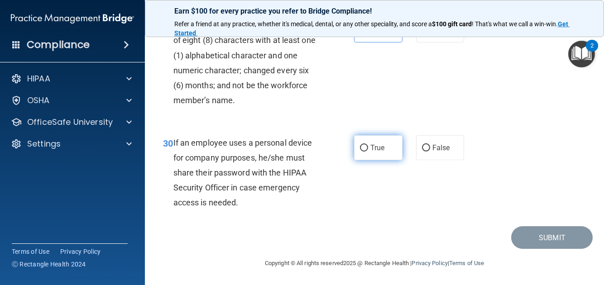
click at [370, 157] on label "True" at bounding box center [378, 147] width 48 height 25
click at [368, 152] on input "True" at bounding box center [364, 148] width 8 height 7
radio input "true"
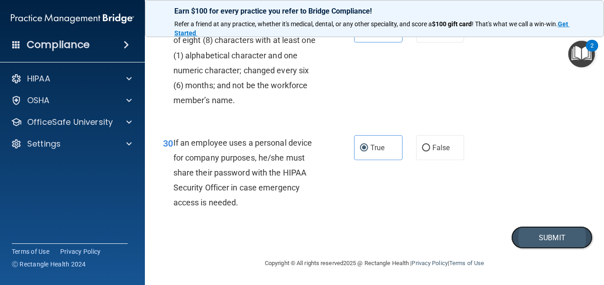
click at [565, 241] on button "Submit" at bounding box center [552, 237] width 82 height 23
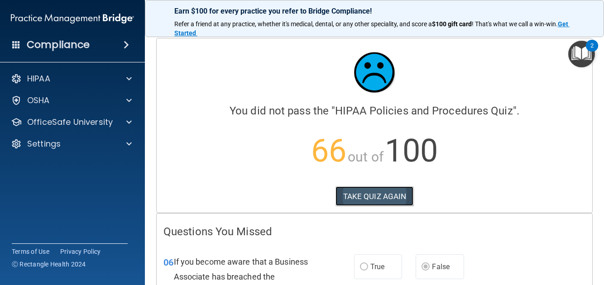
click at [363, 190] on button "TAKE QUIZ AGAIN" at bounding box center [375, 197] width 78 height 20
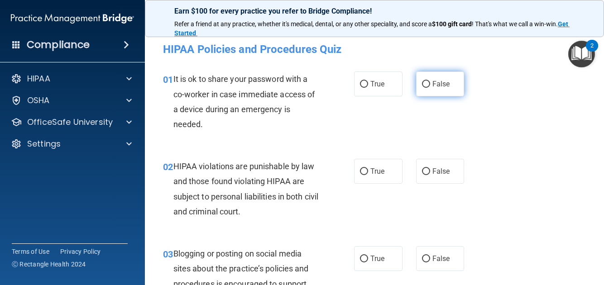
click at [434, 85] on span "False" at bounding box center [442, 84] width 18 height 9
click at [430, 85] on input "False" at bounding box center [426, 84] width 8 height 7
radio input "true"
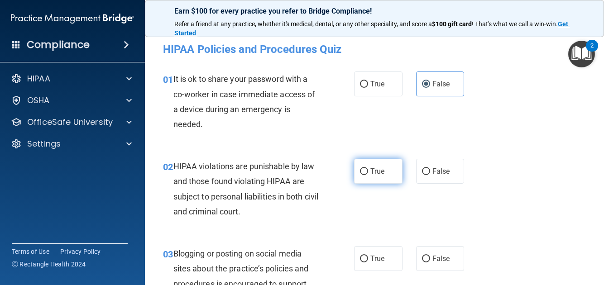
click at [366, 172] on label "True" at bounding box center [378, 171] width 48 height 25
click at [366, 172] on input "True" at bounding box center [364, 172] width 8 height 7
radio input "true"
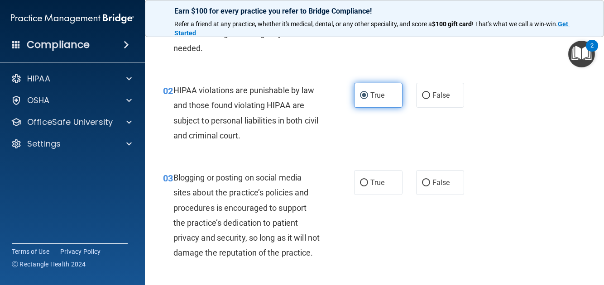
scroll to position [90, 0]
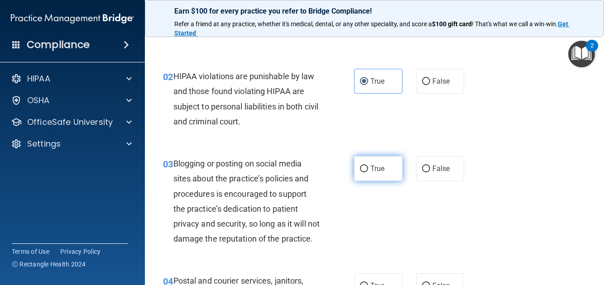
click at [371, 171] on span "True" at bounding box center [378, 168] width 14 height 9
click at [368, 171] on input "True" at bounding box center [364, 169] width 8 height 7
radio input "true"
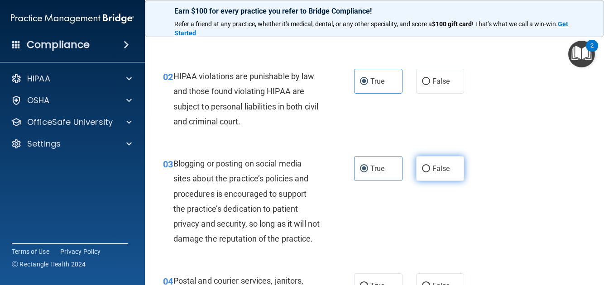
click at [433, 173] on span "False" at bounding box center [442, 168] width 18 height 9
click at [430, 173] on input "False" at bounding box center [426, 169] width 8 height 7
radio input "true"
radio input "false"
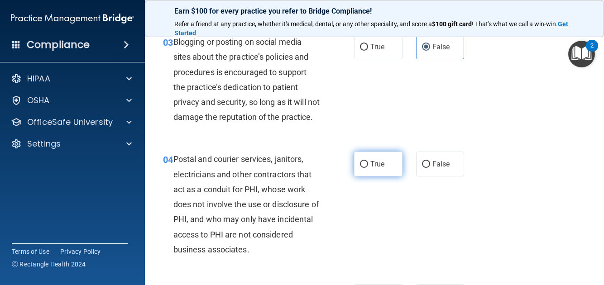
scroll to position [226, 0]
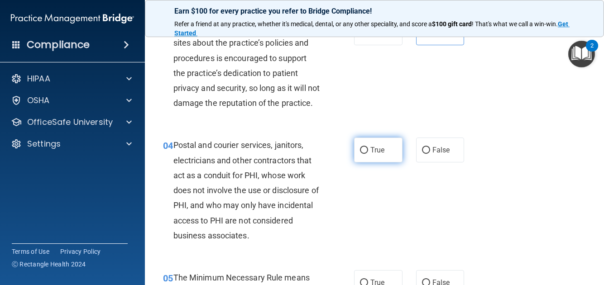
click at [359, 163] on label "True" at bounding box center [378, 150] width 48 height 25
click at [360, 154] on input "True" at bounding box center [364, 150] width 8 height 7
radio input "true"
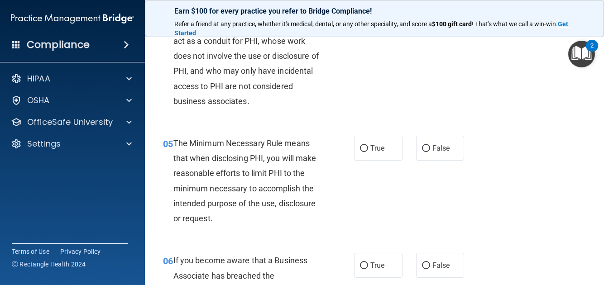
scroll to position [362, 0]
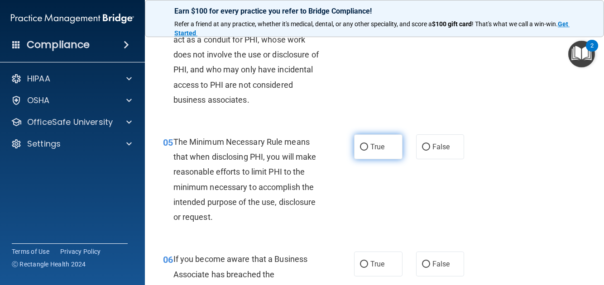
click at [366, 159] on label "True" at bounding box center [378, 147] width 48 height 25
click at [366, 151] on input "True" at bounding box center [364, 147] width 8 height 7
radio input "true"
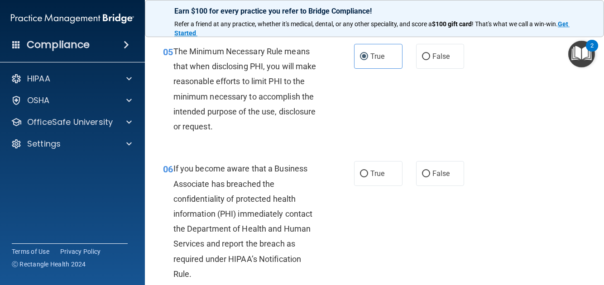
scroll to position [498, 0]
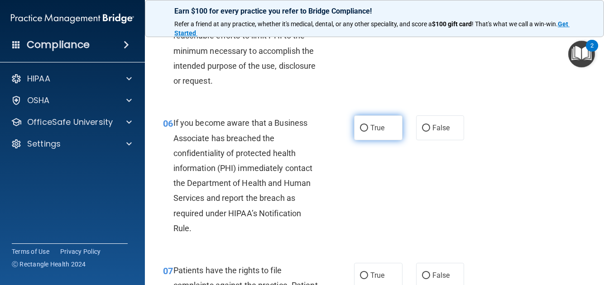
click at [366, 140] on label "True" at bounding box center [378, 128] width 48 height 25
click at [366, 132] on input "True" at bounding box center [364, 128] width 8 height 7
radio input "true"
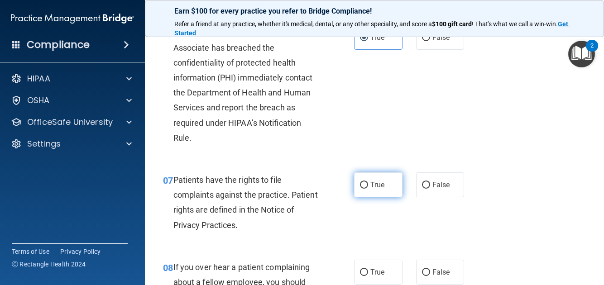
click at [366, 192] on label "True" at bounding box center [378, 185] width 48 height 25
click at [366, 189] on input "True" at bounding box center [364, 185] width 8 height 7
radio input "true"
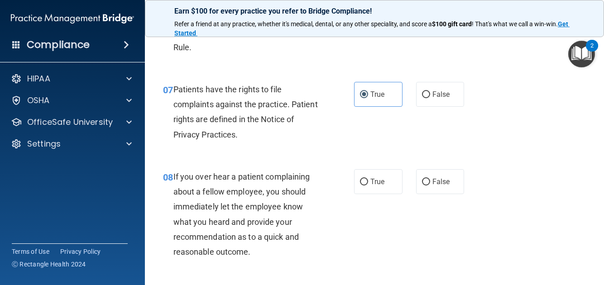
scroll to position [724, 0]
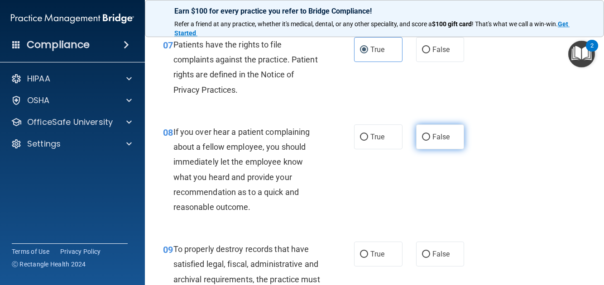
click at [433, 141] on span "False" at bounding box center [442, 137] width 18 height 9
click at [430, 141] on input "False" at bounding box center [426, 137] width 8 height 7
radio input "true"
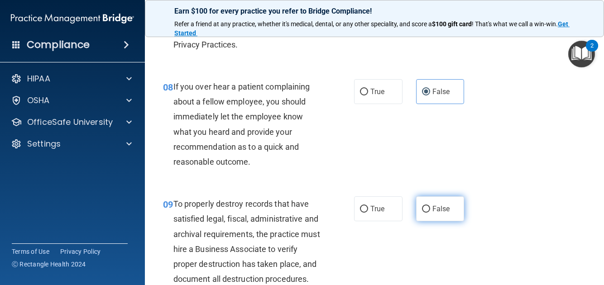
scroll to position [815, 0]
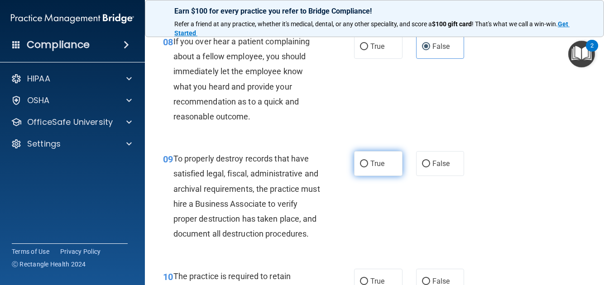
click at [371, 168] on span "True" at bounding box center [378, 163] width 14 height 9
click at [368, 168] on input "True" at bounding box center [364, 164] width 8 height 7
radio input "true"
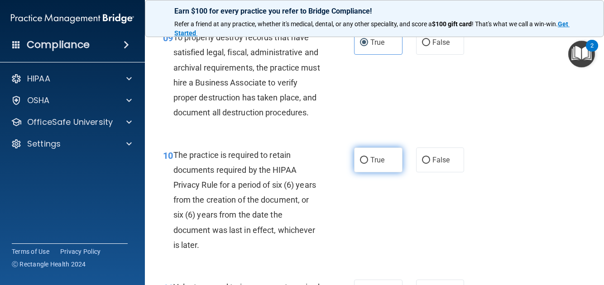
scroll to position [951, 0]
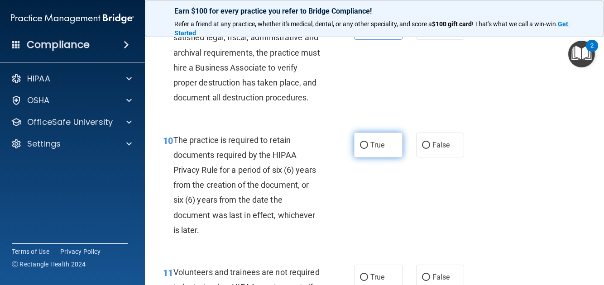
click at [366, 158] on label "True" at bounding box center [378, 145] width 48 height 25
click at [366, 149] on input "True" at bounding box center [364, 145] width 8 height 7
radio input "true"
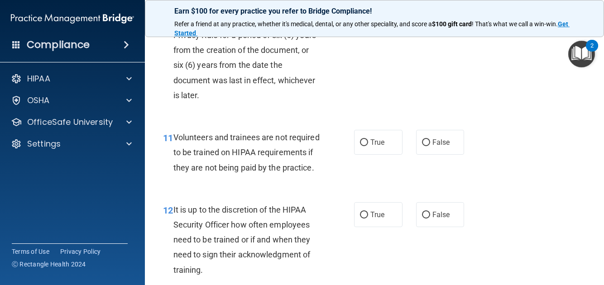
scroll to position [1087, 0]
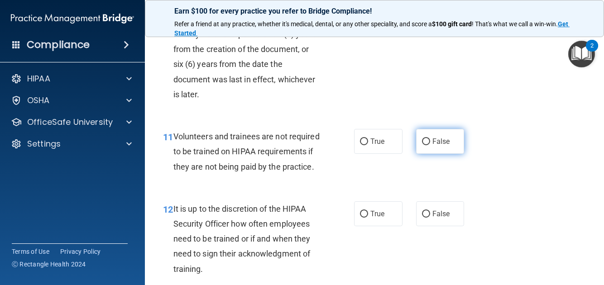
click at [423, 145] on input "False" at bounding box center [426, 142] width 8 height 7
radio input "true"
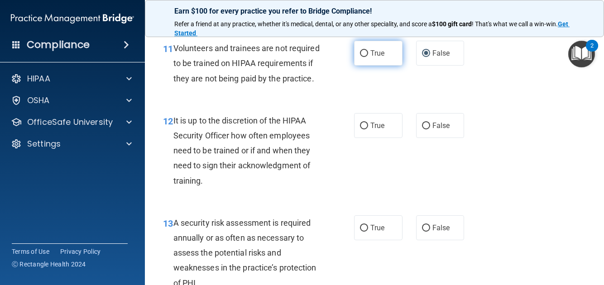
scroll to position [1178, 0]
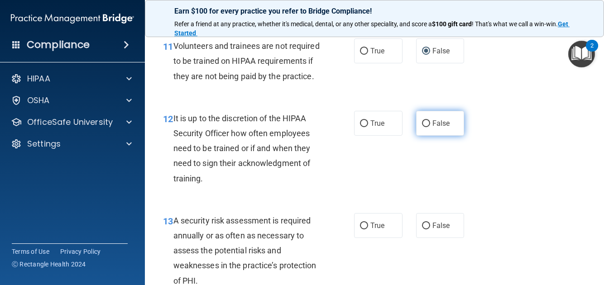
click at [425, 127] on input "False" at bounding box center [426, 123] width 8 height 7
radio input "true"
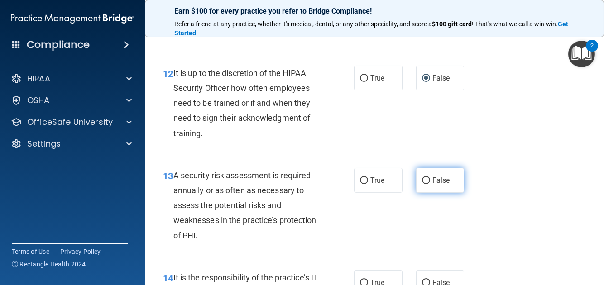
scroll to position [1268, 0]
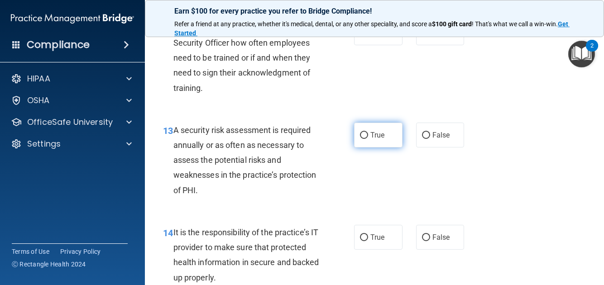
click at [381, 140] on span "True" at bounding box center [378, 135] width 14 height 9
click at [368, 139] on input "True" at bounding box center [364, 135] width 8 height 7
radio input "true"
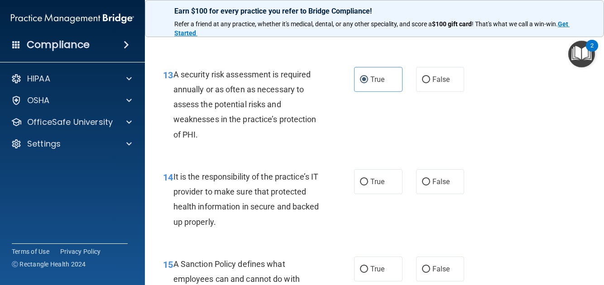
scroll to position [1359, 0]
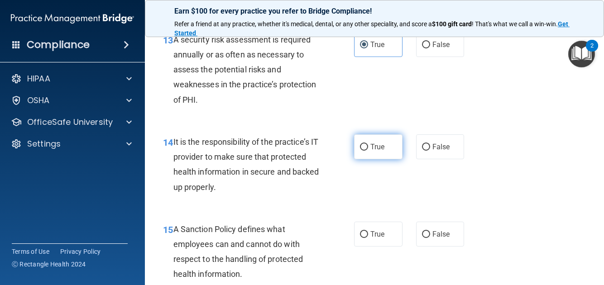
click at [371, 151] on span "True" at bounding box center [378, 147] width 14 height 9
click at [368, 151] on input "True" at bounding box center [364, 147] width 8 height 7
radio input "true"
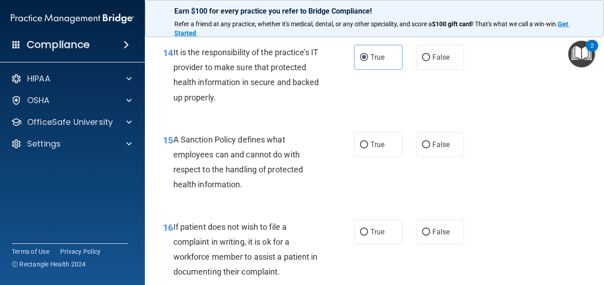
scroll to position [1449, 0]
click at [438, 149] on span "False" at bounding box center [442, 144] width 18 height 9
click at [430, 148] on input "False" at bounding box center [426, 144] width 8 height 7
radio input "true"
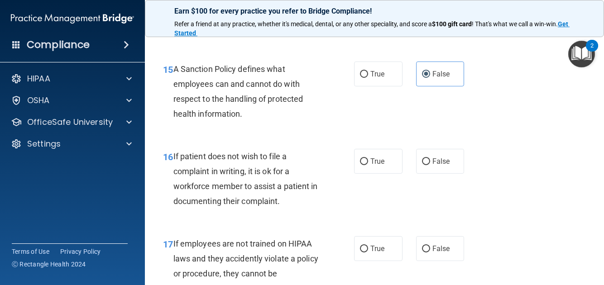
scroll to position [1540, 0]
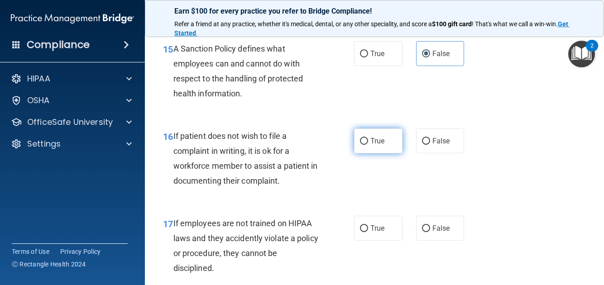
click at [382, 154] on label "True" at bounding box center [378, 141] width 48 height 25
click at [368, 145] on input "True" at bounding box center [364, 141] width 8 height 7
radio input "true"
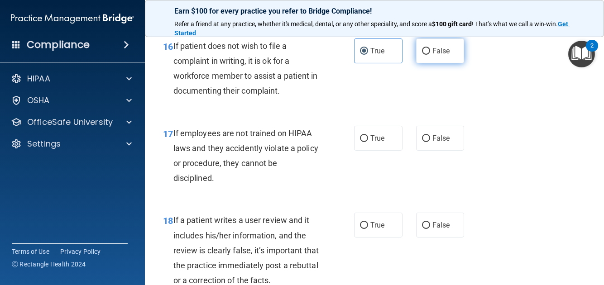
scroll to position [1630, 0]
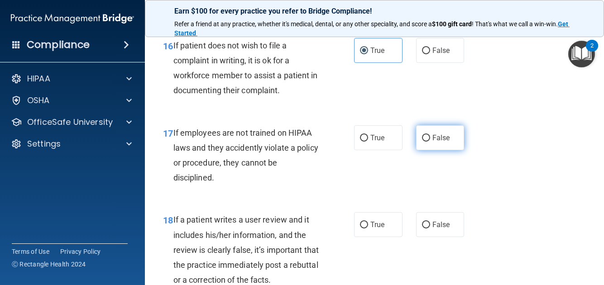
click at [431, 150] on label "False" at bounding box center [440, 137] width 48 height 25
click at [430, 142] on input "False" at bounding box center [426, 138] width 8 height 7
radio input "true"
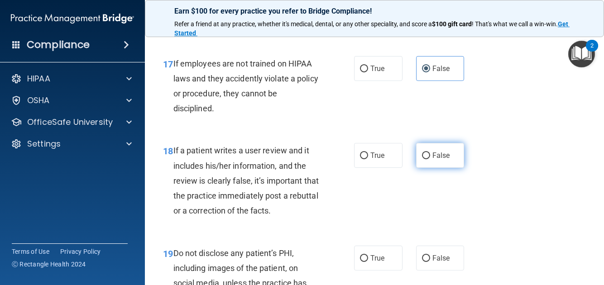
scroll to position [1721, 0]
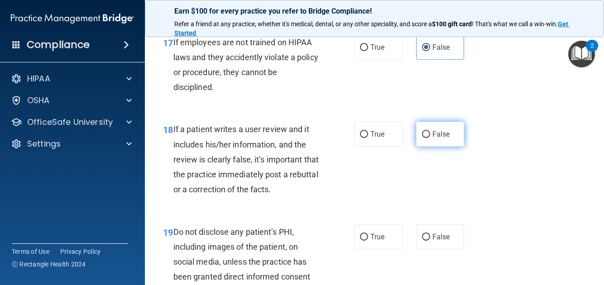
click at [433, 139] on span "False" at bounding box center [442, 134] width 18 height 9
click at [430, 138] on input "False" at bounding box center [426, 134] width 8 height 7
radio input "true"
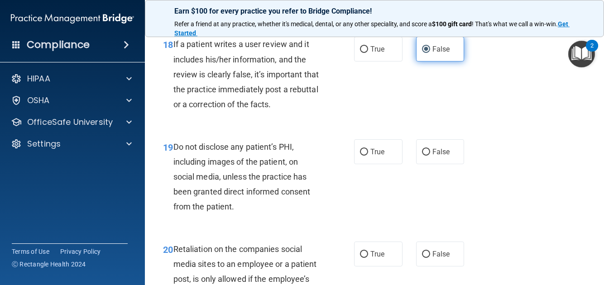
scroll to position [1811, 0]
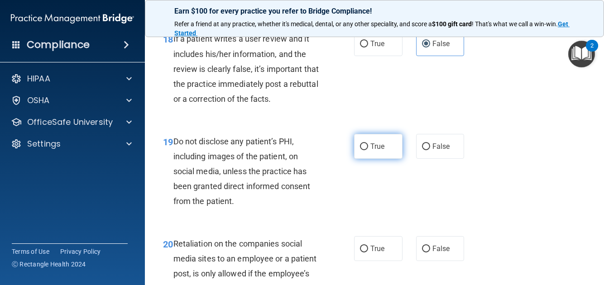
click at [378, 151] on span "True" at bounding box center [378, 146] width 14 height 9
click at [368, 150] on input "True" at bounding box center [364, 147] width 8 height 7
radio input "true"
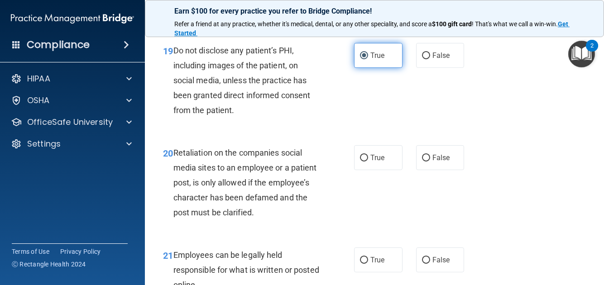
scroll to position [1948, 0]
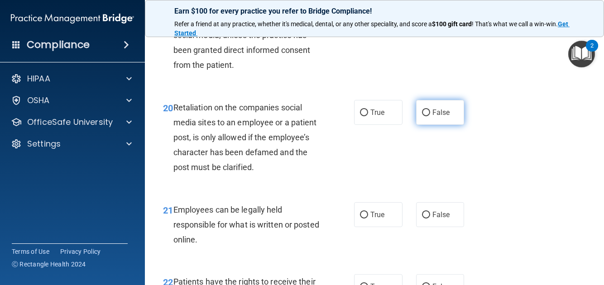
click at [443, 125] on label "False" at bounding box center [440, 112] width 48 height 25
click at [430, 116] on input "False" at bounding box center [426, 113] width 8 height 7
radio input "true"
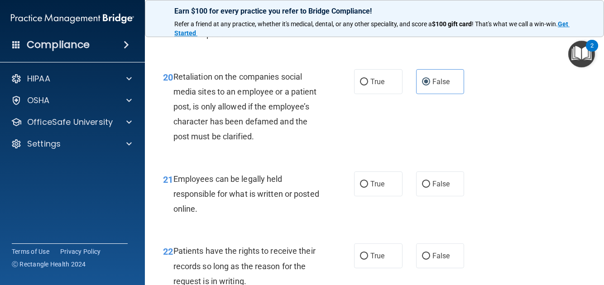
scroll to position [1993, 0]
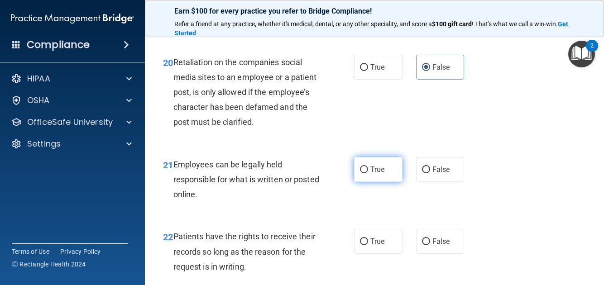
click at [372, 182] on label "True" at bounding box center [378, 169] width 48 height 25
click at [368, 173] on input "True" at bounding box center [364, 170] width 8 height 7
radio input "true"
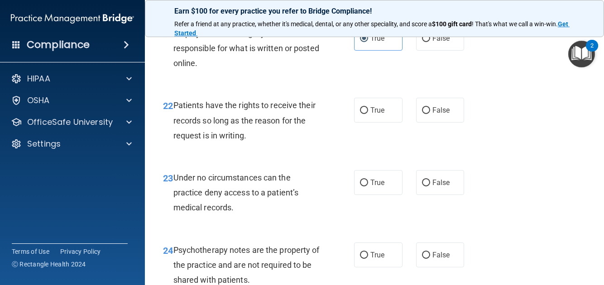
scroll to position [2129, 0]
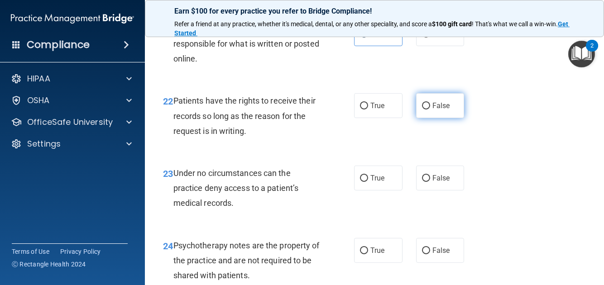
click at [435, 110] on span "False" at bounding box center [442, 105] width 18 height 9
click at [430, 110] on input "False" at bounding box center [426, 106] width 8 height 7
radio input "true"
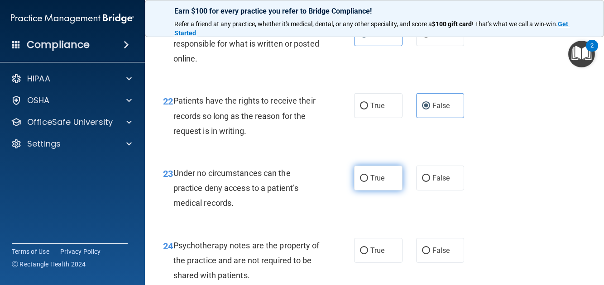
click at [382, 191] on label "True" at bounding box center [378, 178] width 48 height 25
click at [368, 182] on input "True" at bounding box center [364, 178] width 8 height 7
radio input "true"
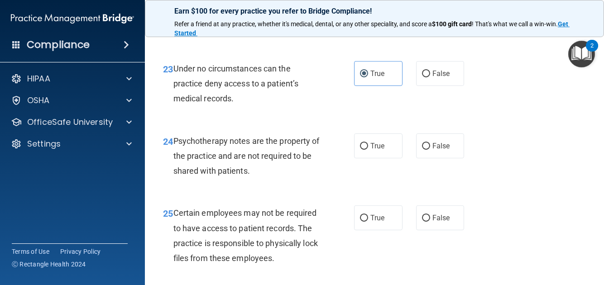
scroll to position [2265, 0]
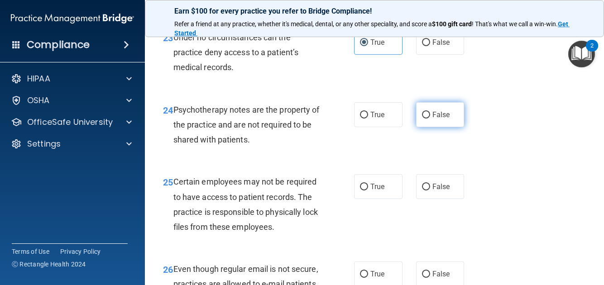
click at [426, 127] on label "False" at bounding box center [440, 114] width 48 height 25
click at [426, 119] on input "False" at bounding box center [426, 115] width 8 height 7
radio input "true"
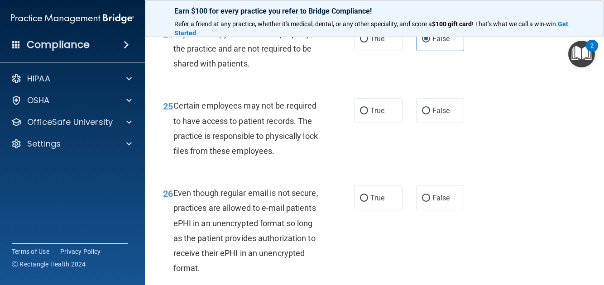
scroll to position [2355, 0]
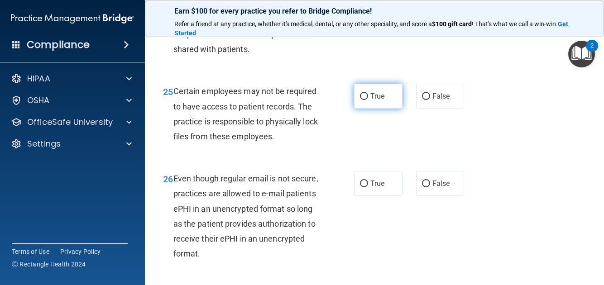
click at [362, 109] on label "True" at bounding box center [378, 96] width 48 height 25
click at [362, 100] on input "True" at bounding box center [364, 96] width 8 height 7
radio input "true"
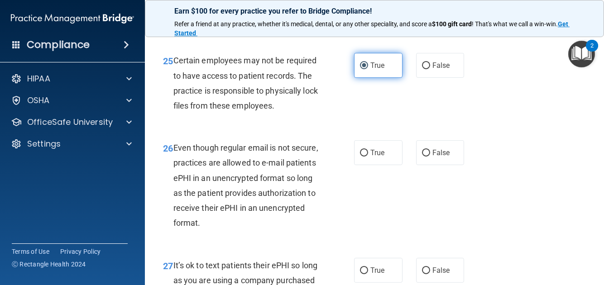
scroll to position [2401, 0]
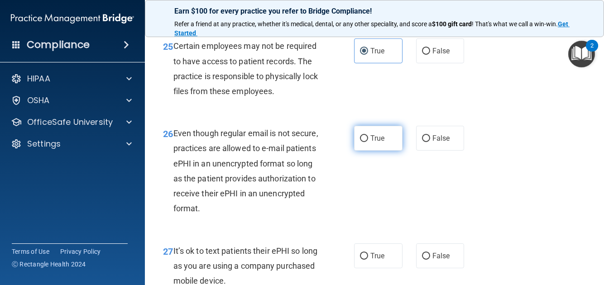
click at [377, 151] on label "True" at bounding box center [378, 138] width 48 height 25
click at [368, 142] on input "True" at bounding box center [364, 138] width 8 height 7
radio input "true"
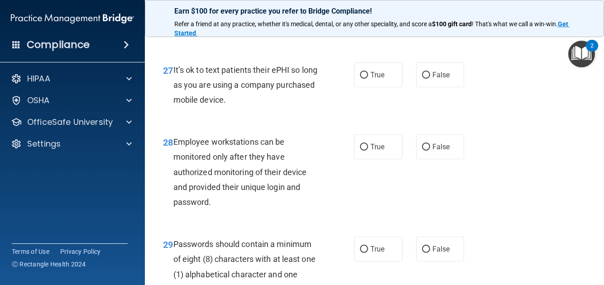
scroll to position [2537, 0]
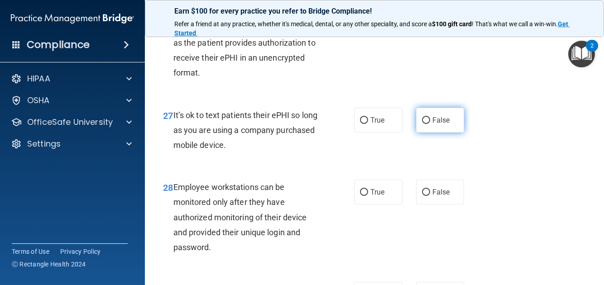
click at [422, 124] on input "False" at bounding box center [426, 120] width 8 height 7
radio input "true"
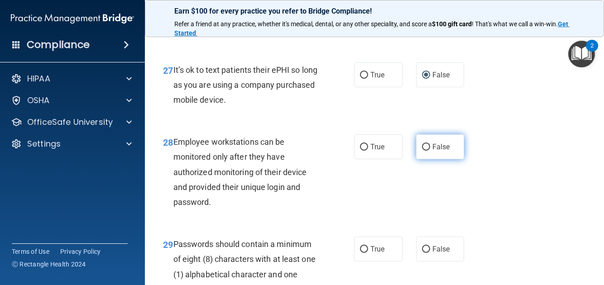
click at [433, 151] on span "False" at bounding box center [442, 147] width 18 height 9
click at [430, 151] on input "False" at bounding box center [426, 147] width 8 height 7
radio input "true"
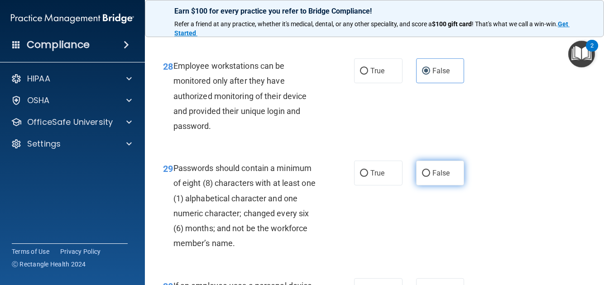
scroll to position [2673, 0]
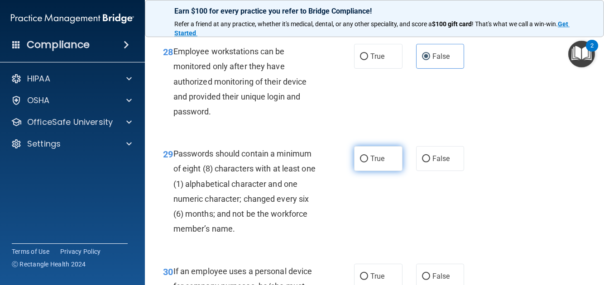
click at [383, 171] on label "True" at bounding box center [378, 158] width 48 height 25
click at [368, 163] on input "True" at bounding box center [364, 159] width 8 height 7
radio input "true"
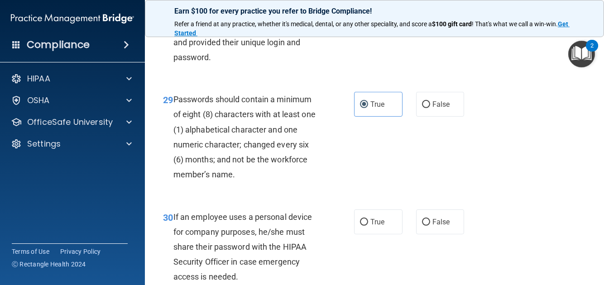
scroll to position [2808, 0]
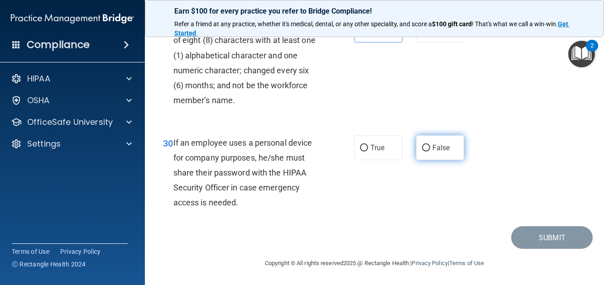
click at [433, 152] on span "False" at bounding box center [442, 148] width 18 height 9
click at [430, 152] on input "False" at bounding box center [426, 148] width 8 height 7
radio input "true"
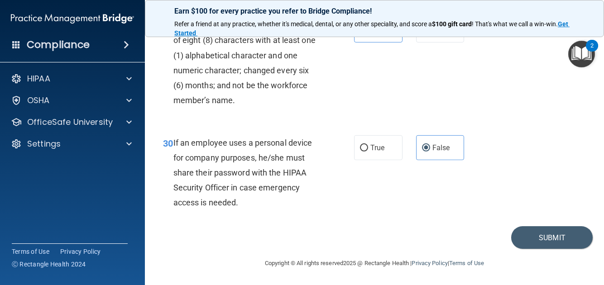
scroll to position [2846, 0]
click at [532, 236] on button "Submit" at bounding box center [552, 237] width 82 height 23
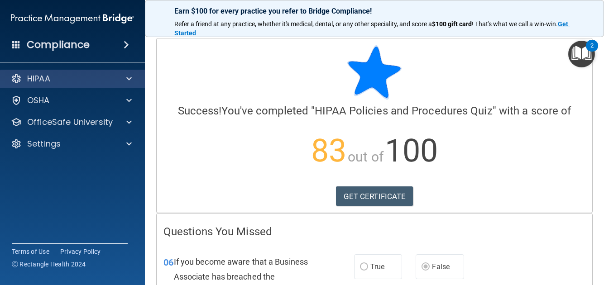
click at [97, 85] on div "HIPAA" at bounding box center [72, 79] width 145 height 18
click at [126, 78] on span at bounding box center [128, 78] width 5 height 11
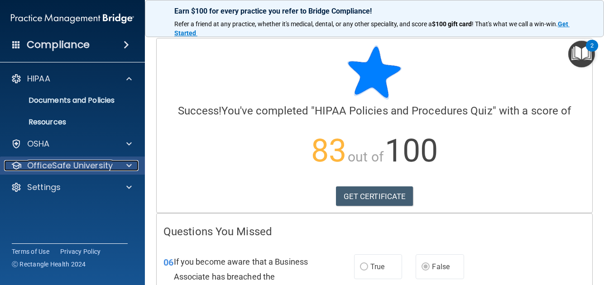
click at [128, 166] on span at bounding box center [128, 165] width 5 height 11
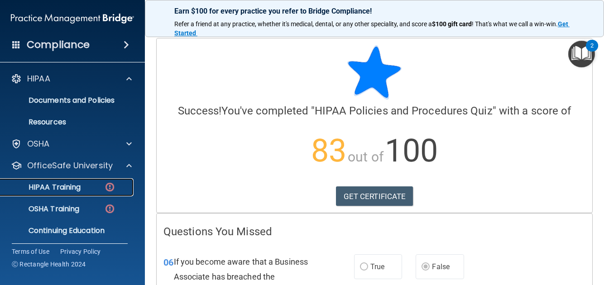
click at [103, 191] on div "HIPAA Training" at bounding box center [68, 187] width 124 height 9
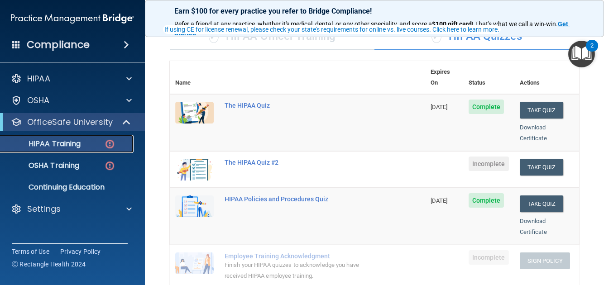
scroll to position [90, 0]
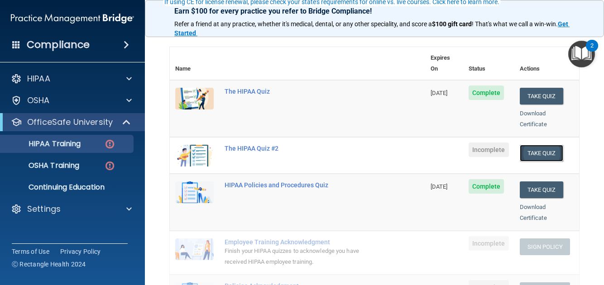
click at [539, 145] on button "Take Quiz" at bounding box center [541, 153] width 43 height 17
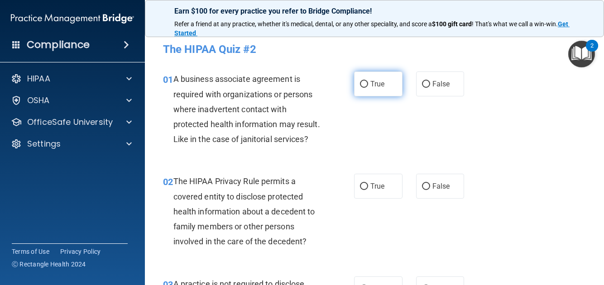
click at [360, 84] on input "True" at bounding box center [364, 84] width 8 height 7
radio input "true"
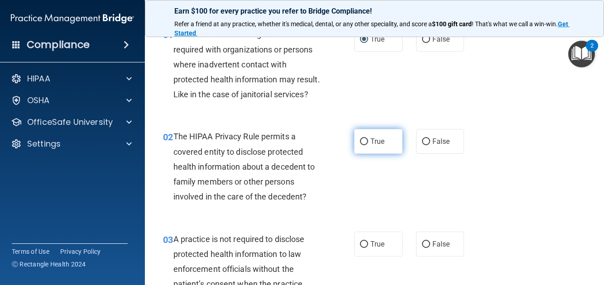
click at [364, 154] on label "True" at bounding box center [378, 141] width 48 height 25
click at [364, 145] on input "True" at bounding box center [364, 142] width 8 height 7
radio input "true"
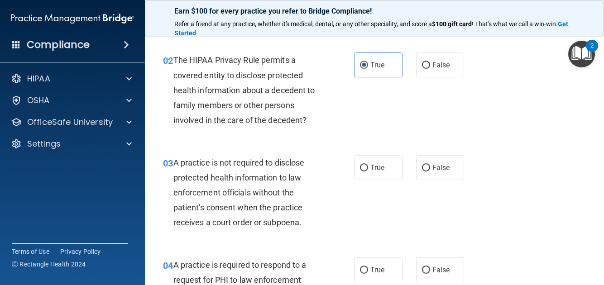
scroll to position [136, 0]
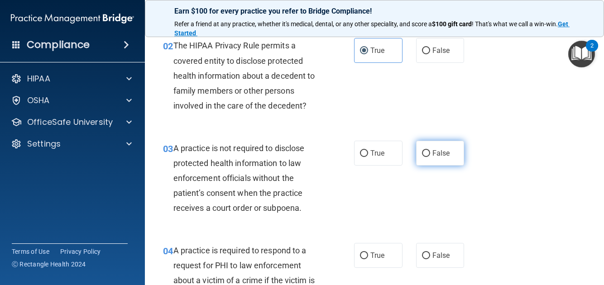
click at [433, 158] on span "False" at bounding box center [442, 153] width 18 height 9
click at [430, 157] on input "False" at bounding box center [426, 153] width 8 height 7
radio input "true"
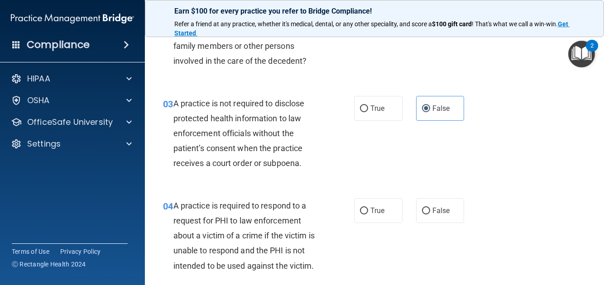
scroll to position [226, 0]
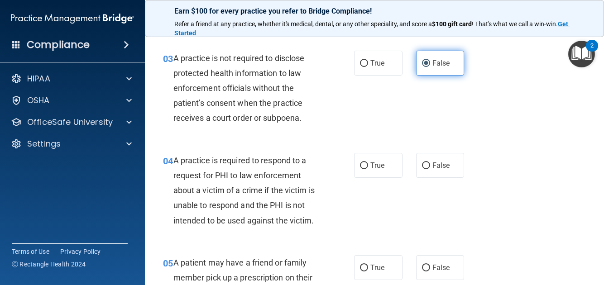
click at [437, 67] on span "False" at bounding box center [442, 63] width 18 height 9
click at [430, 67] on input "False" at bounding box center [426, 63] width 8 height 7
click at [437, 67] on span "False" at bounding box center [442, 63] width 18 height 9
click at [430, 67] on input "False" at bounding box center [426, 63] width 8 height 7
click at [446, 129] on div "03 A practice is not required to disclose protected health information to law e…" at bounding box center [374, 90] width 437 height 102
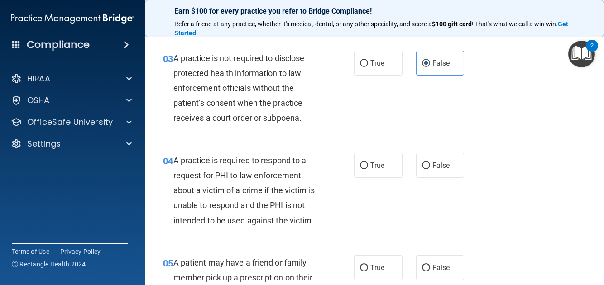
scroll to position [317, 0]
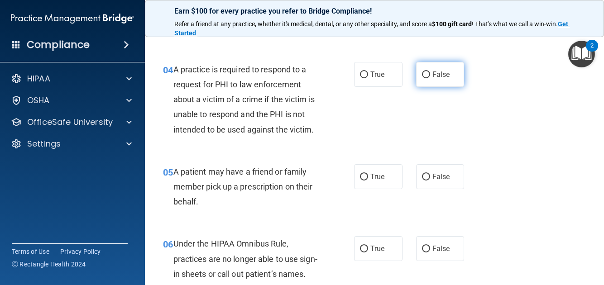
click at [424, 78] on input "False" at bounding box center [426, 75] width 8 height 7
radio input "true"
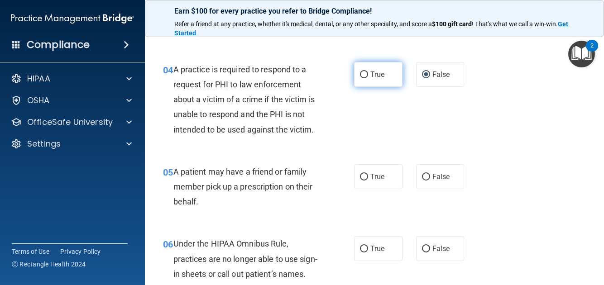
click at [375, 87] on label "True" at bounding box center [378, 74] width 48 height 25
click at [368, 78] on input "True" at bounding box center [364, 75] width 8 height 7
radio input "true"
radio input "false"
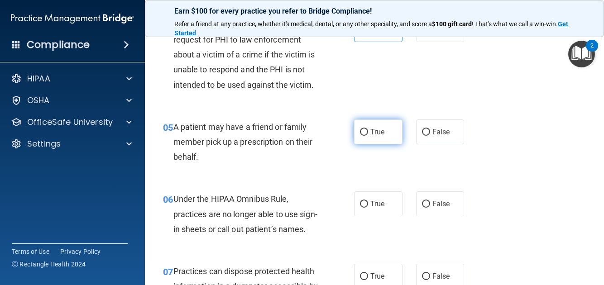
click at [371, 144] on label "True" at bounding box center [378, 132] width 48 height 25
click at [368, 136] on input "True" at bounding box center [364, 132] width 8 height 7
radio input "true"
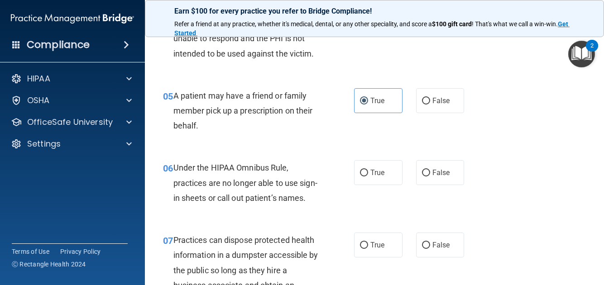
scroll to position [407, 0]
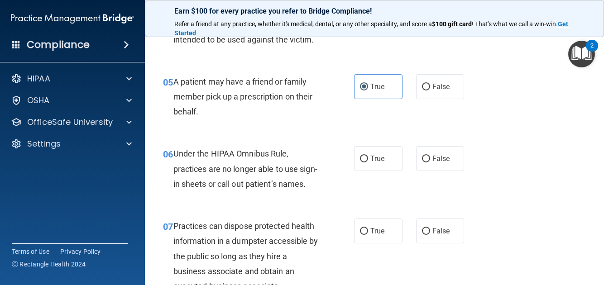
click at [464, 171] on div "True False" at bounding box center [412, 158] width 116 height 25
click at [446, 171] on label "False" at bounding box center [440, 158] width 48 height 25
click at [430, 163] on input "False" at bounding box center [426, 159] width 8 height 7
radio input "true"
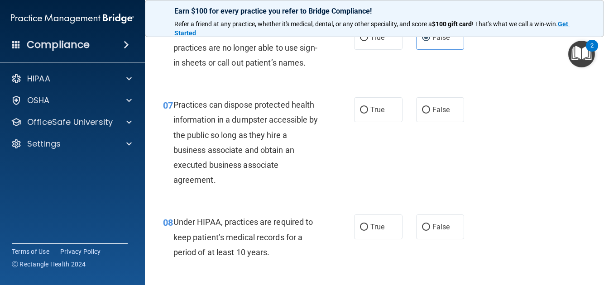
scroll to position [544, 0]
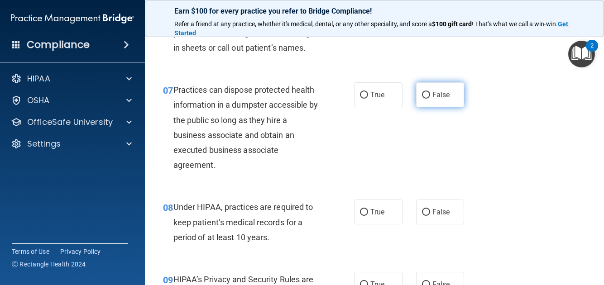
click at [426, 107] on label "False" at bounding box center [440, 94] width 48 height 25
click at [426, 99] on input "False" at bounding box center [426, 95] width 8 height 7
radio input "true"
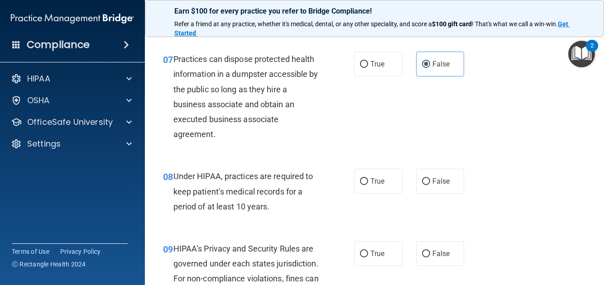
scroll to position [634, 0]
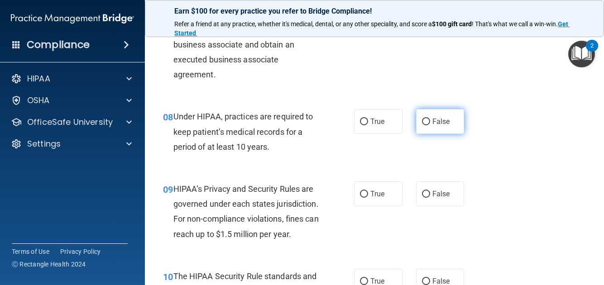
click at [425, 134] on label "False" at bounding box center [440, 121] width 48 height 25
click at [425, 125] on input "False" at bounding box center [426, 122] width 8 height 7
radio input "true"
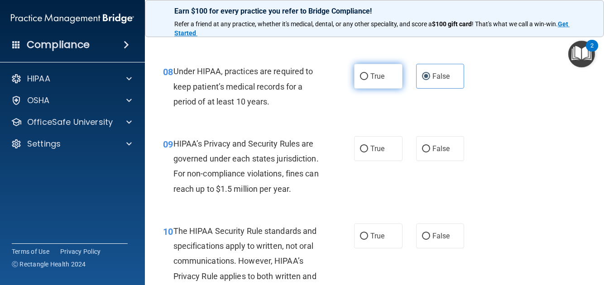
click at [389, 89] on label "True" at bounding box center [378, 76] width 48 height 25
click at [368, 80] on input "True" at bounding box center [364, 76] width 8 height 7
radio input "true"
click at [416, 89] on label "False" at bounding box center [440, 76] width 48 height 25
click at [422, 80] on input "False" at bounding box center [426, 76] width 8 height 7
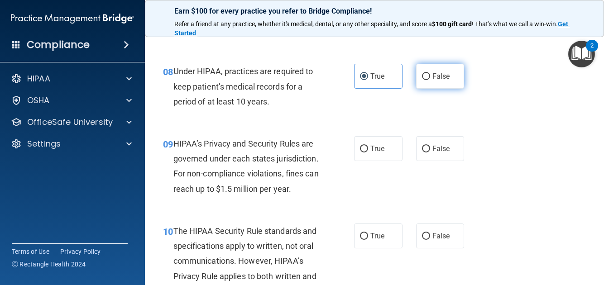
radio input "true"
click at [390, 89] on label "True" at bounding box center [378, 76] width 48 height 25
click at [368, 80] on input "True" at bounding box center [364, 76] width 8 height 7
radio input "true"
radio input "false"
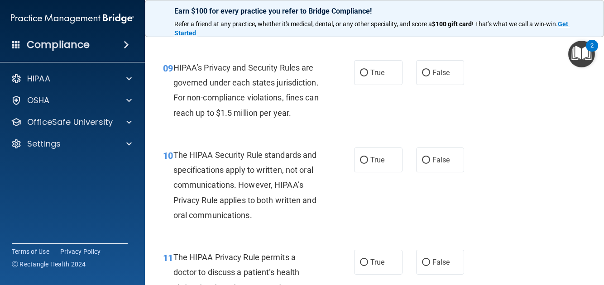
scroll to position [770, 0]
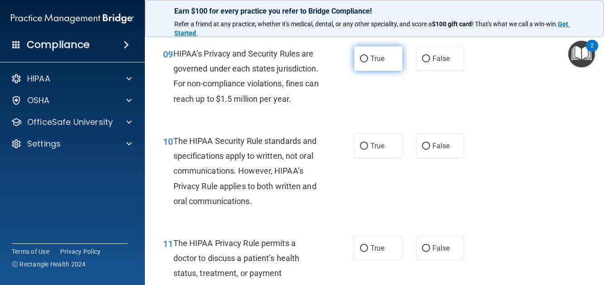
click at [381, 71] on label "True" at bounding box center [378, 58] width 48 height 25
click at [368, 63] on input "True" at bounding box center [364, 59] width 8 height 7
radio input "true"
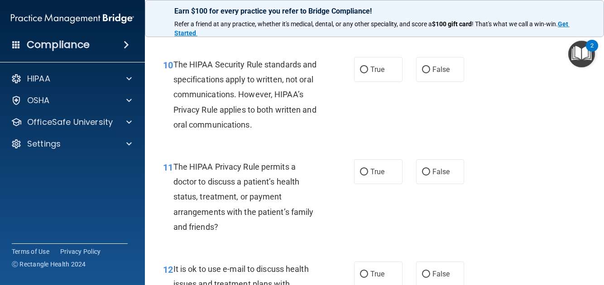
scroll to position [860, 0]
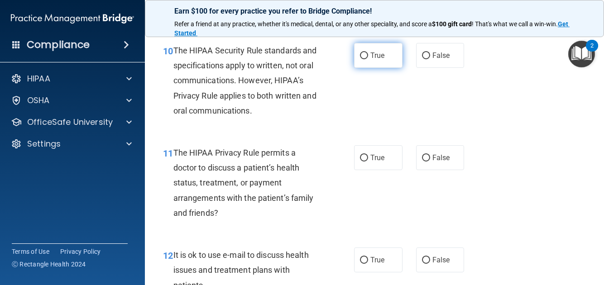
click at [374, 60] on span "True" at bounding box center [378, 55] width 14 height 9
click at [368, 59] on input "True" at bounding box center [364, 56] width 8 height 7
radio input "true"
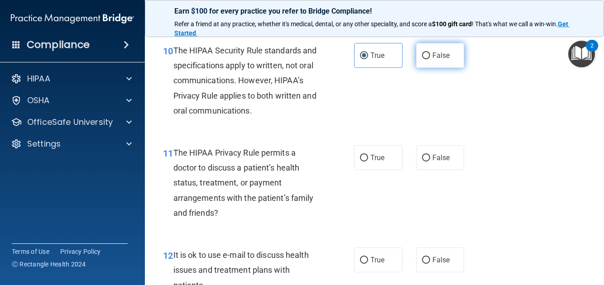
click at [416, 68] on label "False" at bounding box center [440, 55] width 48 height 25
click at [422, 59] on input "False" at bounding box center [426, 56] width 8 height 7
radio input "true"
radio input "false"
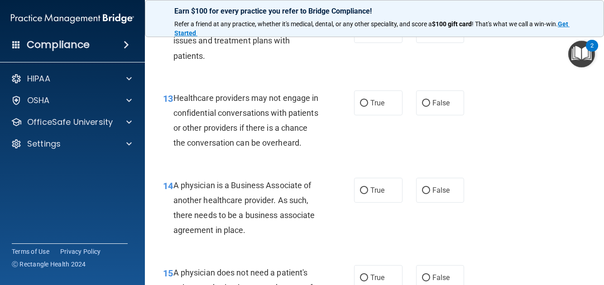
scroll to position [1178, 0]
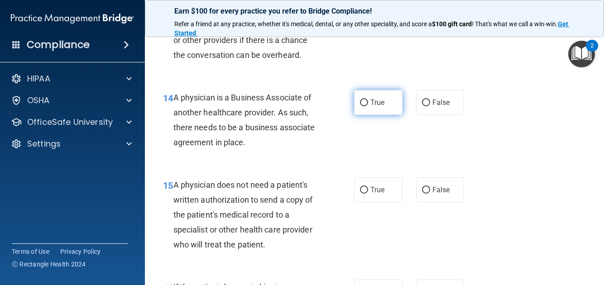
click at [357, 115] on label "True" at bounding box center [378, 102] width 48 height 25
click at [360, 106] on input "True" at bounding box center [364, 103] width 8 height 7
radio input "true"
click at [390, 28] on label "True" at bounding box center [378, 15] width 48 height 25
click at [368, 19] on input "True" at bounding box center [364, 15] width 8 height 7
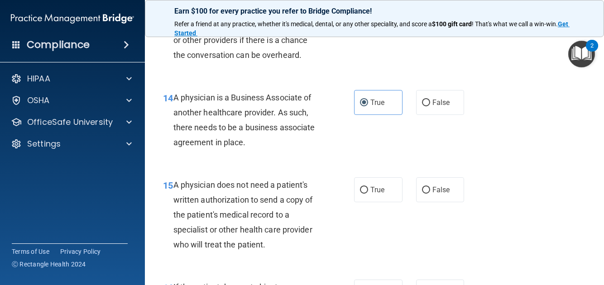
radio input "true"
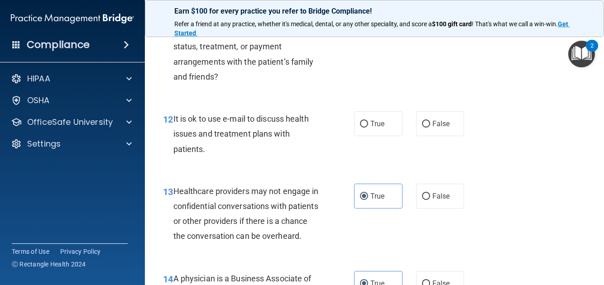
scroll to position [997, 0]
click at [422, 128] on input "False" at bounding box center [426, 124] width 8 height 7
radio input "true"
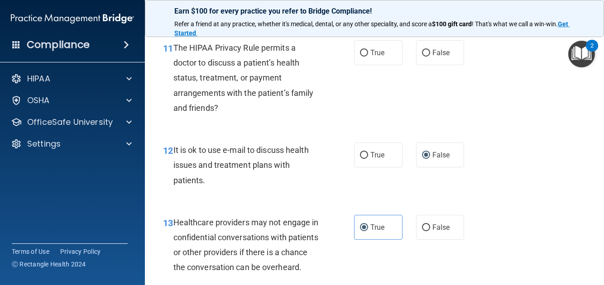
scroll to position [951, 0]
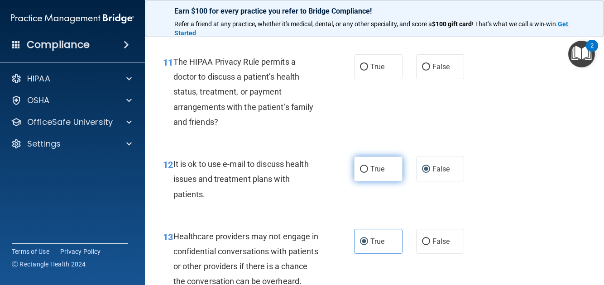
click at [368, 182] on label "True" at bounding box center [378, 169] width 48 height 25
click at [368, 173] on input "True" at bounding box center [364, 169] width 8 height 7
radio input "true"
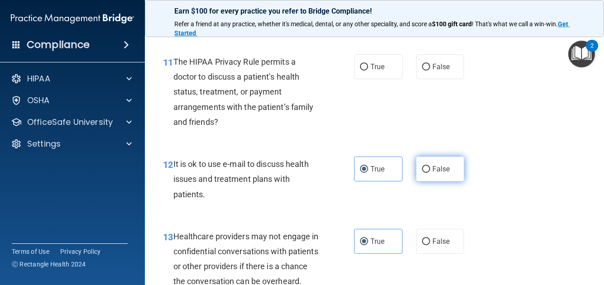
click at [424, 182] on label "False" at bounding box center [440, 169] width 48 height 25
click at [424, 173] on input "False" at bounding box center [426, 169] width 8 height 7
radio input "true"
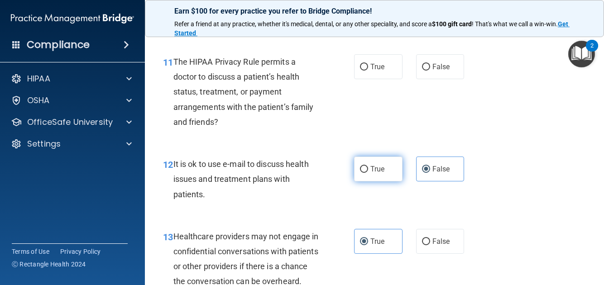
click at [384, 182] on label "True" at bounding box center [378, 169] width 48 height 25
click at [368, 173] on input "True" at bounding box center [364, 169] width 8 height 7
radio input "true"
radio input "false"
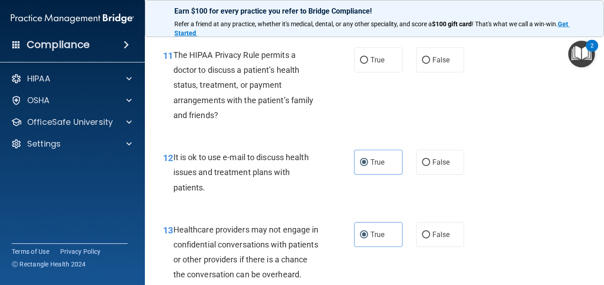
scroll to position [906, 0]
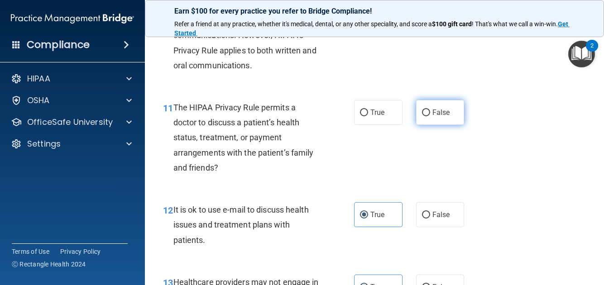
click at [435, 117] on span "False" at bounding box center [442, 112] width 18 height 9
click at [430, 116] on input "False" at bounding box center [426, 113] width 8 height 7
radio input "true"
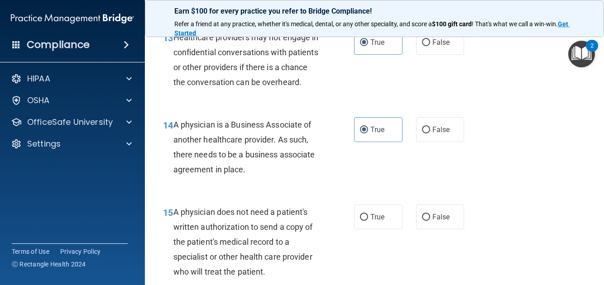
scroll to position [1223, 0]
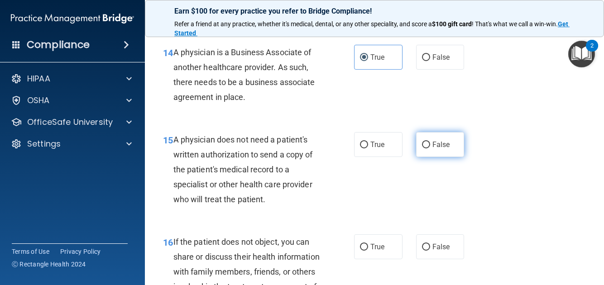
click at [433, 149] on span "False" at bounding box center [442, 144] width 18 height 9
click at [430, 149] on input "False" at bounding box center [426, 145] width 8 height 7
radio input "true"
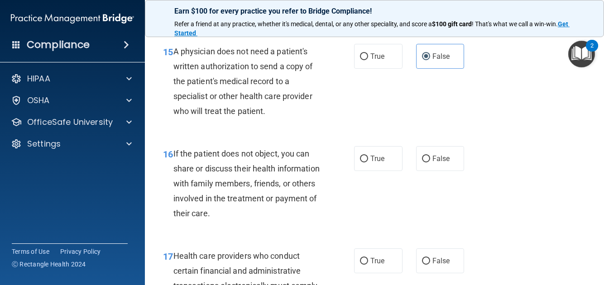
scroll to position [1314, 0]
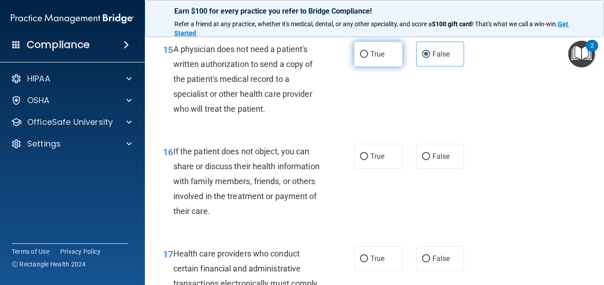
click at [371, 58] on span "True" at bounding box center [378, 54] width 14 height 9
click at [368, 58] on input "True" at bounding box center [364, 54] width 8 height 7
radio input "true"
radio input "false"
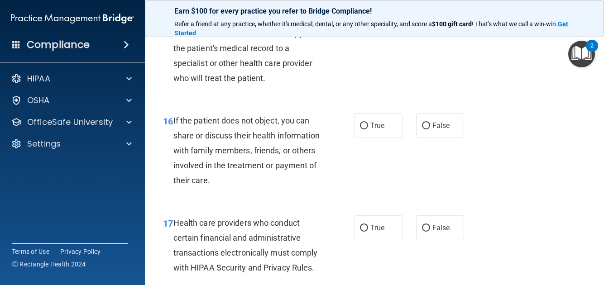
scroll to position [1359, 0]
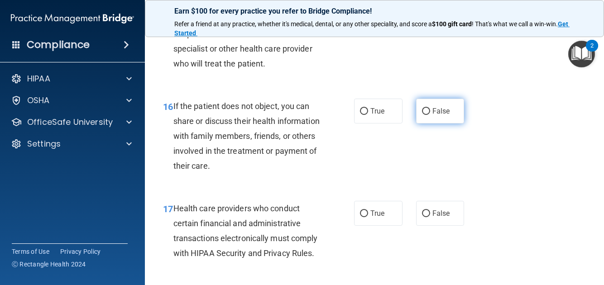
click at [425, 124] on label "False" at bounding box center [440, 111] width 48 height 25
click at [425, 115] on input "False" at bounding box center [426, 111] width 8 height 7
radio input "true"
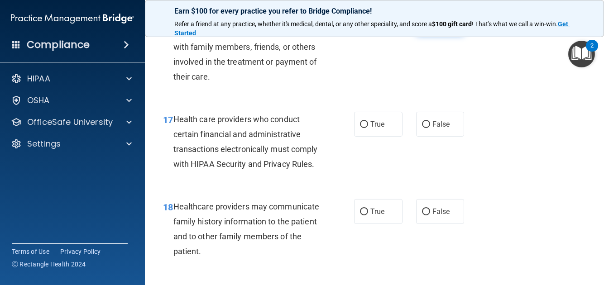
scroll to position [1449, 0]
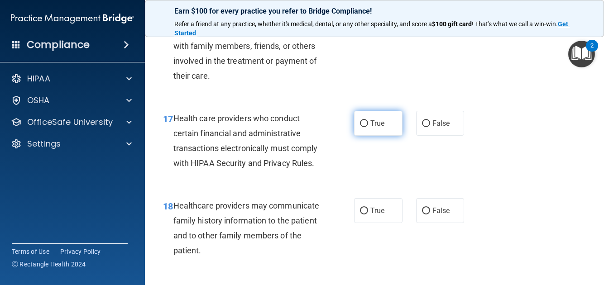
click at [373, 128] on span "True" at bounding box center [378, 123] width 14 height 9
click at [368, 127] on input "True" at bounding box center [364, 123] width 8 height 7
radio input "true"
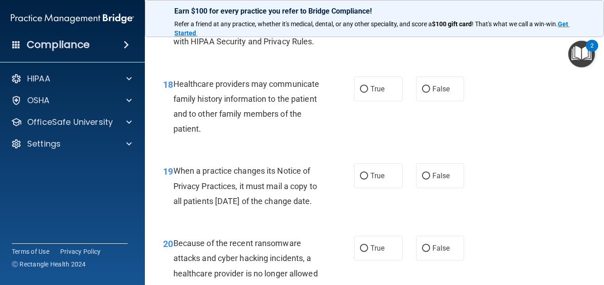
scroll to position [1585, 0]
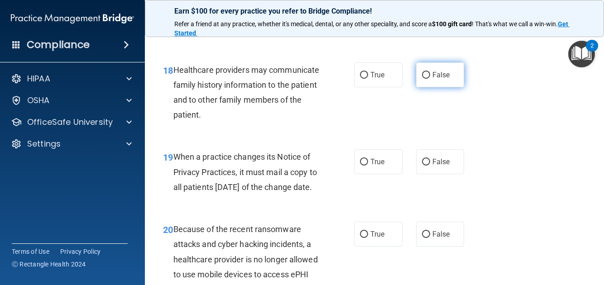
click at [425, 79] on input "False" at bounding box center [426, 75] width 8 height 7
radio input "true"
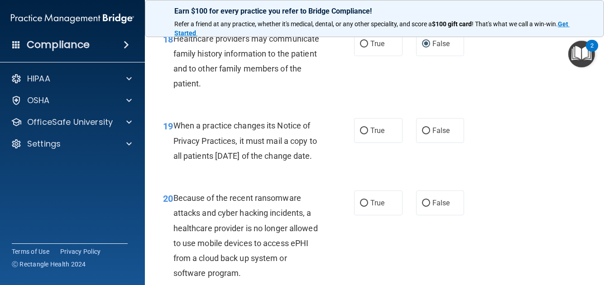
scroll to position [1630, 0]
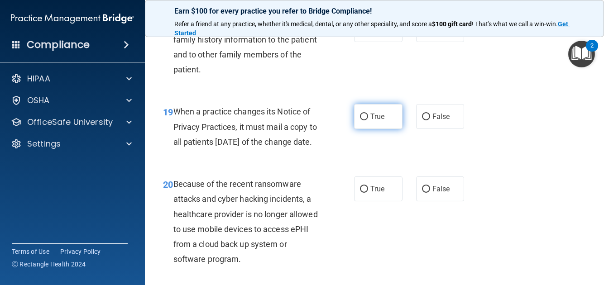
click at [371, 121] on span "True" at bounding box center [378, 116] width 14 height 9
click at [368, 120] on input "True" at bounding box center [364, 117] width 8 height 7
radio input "true"
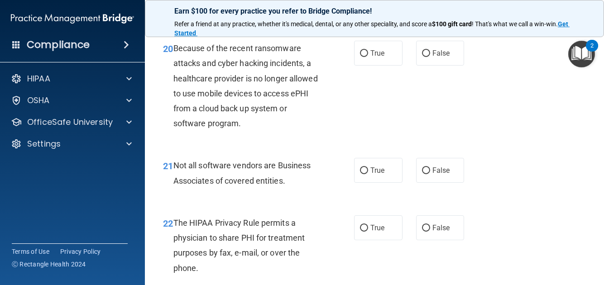
scroll to position [1811, 0]
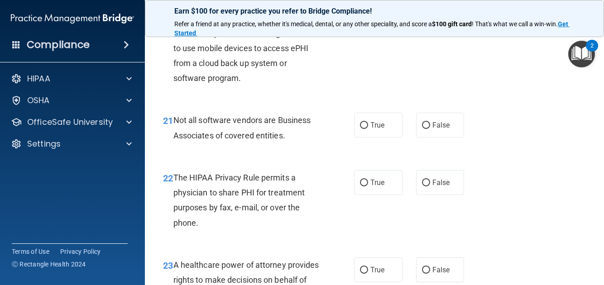
click at [433, 12] on span "False" at bounding box center [442, 8] width 18 height 9
click at [430, 12] on input "False" at bounding box center [426, 8] width 8 height 7
radio input "true"
click at [380, 130] on span "True" at bounding box center [378, 125] width 14 height 9
click at [368, 129] on input "True" at bounding box center [364, 125] width 8 height 7
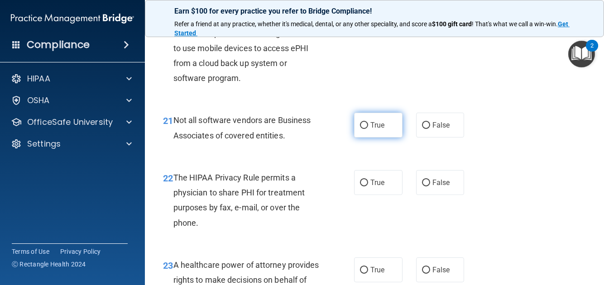
radio input "true"
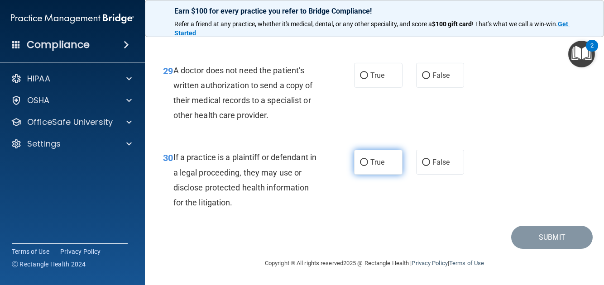
scroll to position [2606, 0]
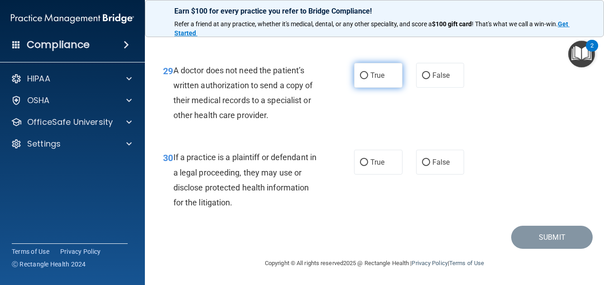
click at [386, 88] on label "True" at bounding box center [378, 75] width 48 height 25
click at [368, 79] on input "True" at bounding box center [364, 75] width 8 height 7
radio input "true"
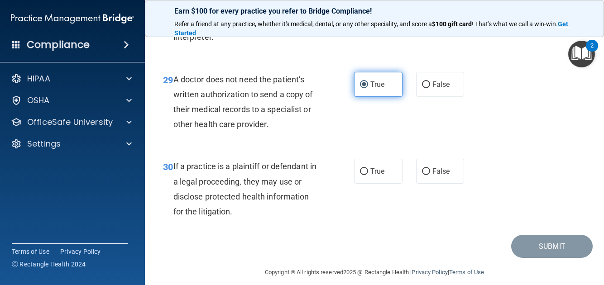
scroll to position [2470, 0]
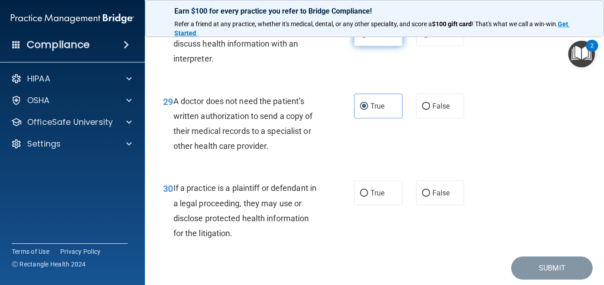
click at [376, 38] on span "True" at bounding box center [378, 33] width 14 height 9
click at [368, 38] on input "True" at bounding box center [364, 34] width 8 height 7
radio input "true"
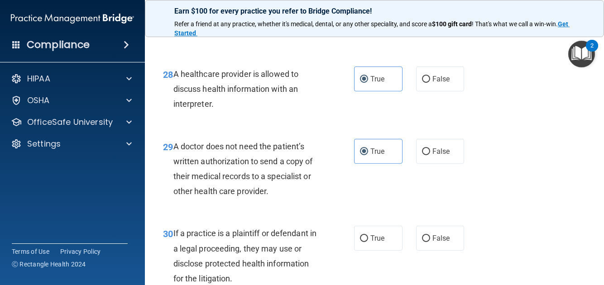
scroll to position [2379, 0]
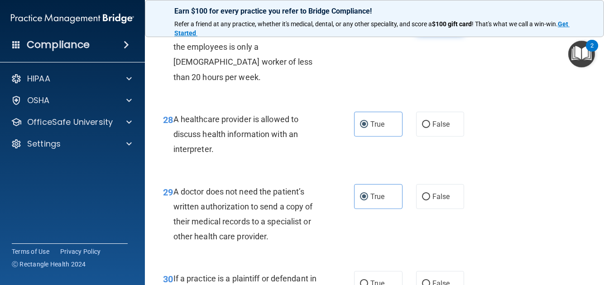
click at [426, 34] on label "False" at bounding box center [440, 22] width 48 height 25
click at [426, 26] on input "False" at bounding box center [426, 22] width 8 height 7
radio input "true"
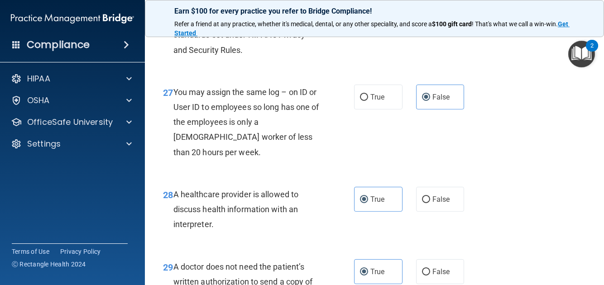
scroll to position [2288, 0]
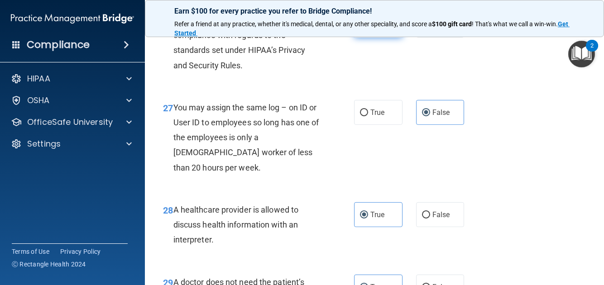
click at [379, 38] on label "True" at bounding box center [378, 25] width 48 height 25
click at [368, 29] on input "True" at bounding box center [364, 25] width 8 height 7
radio input "true"
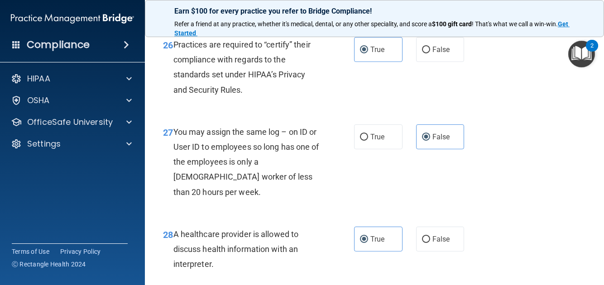
scroll to position [2243, 0]
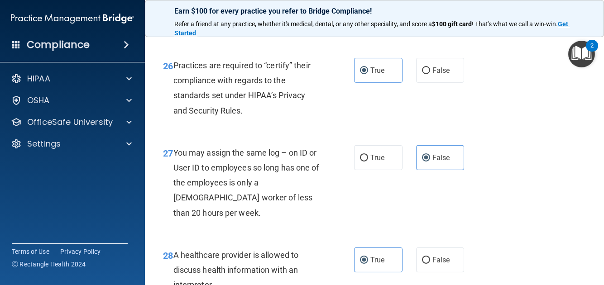
radio input "true"
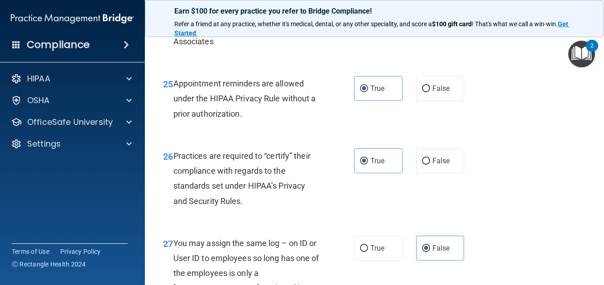
click at [380, 21] on span "True" at bounding box center [378, 16] width 14 height 9
click at [368, 20] on input "True" at bounding box center [364, 17] width 8 height 7
radio input "true"
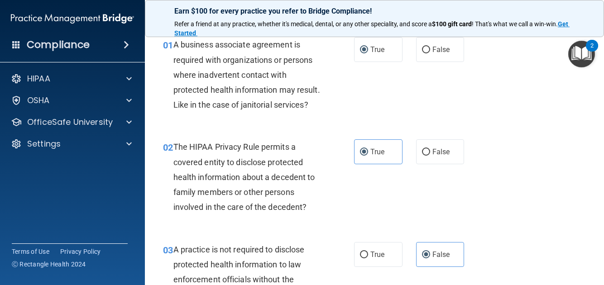
scroll to position [0, 0]
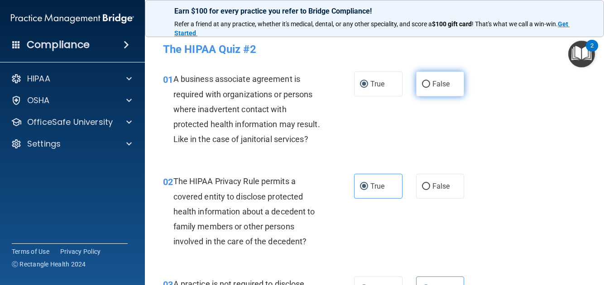
click at [426, 85] on label "False" at bounding box center [440, 84] width 48 height 25
click at [426, 85] on input "False" at bounding box center [426, 84] width 8 height 7
radio input "true"
radio input "false"
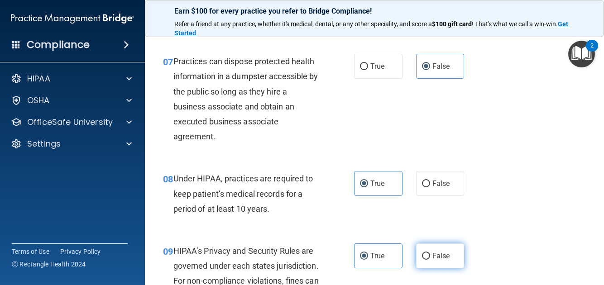
scroll to position [634, 0]
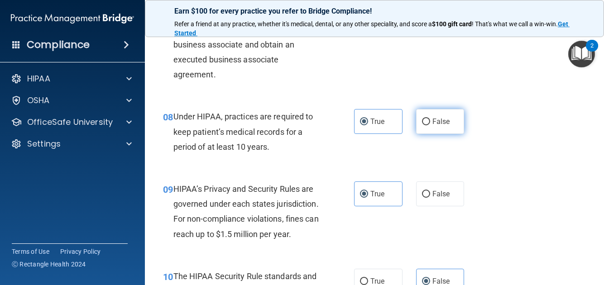
click at [433, 126] on span "False" at bounding box center [442, 121] width 18 height 9
click at [430, 125] on input "False" at bounding box center [426, 122] width 8 height 7
radio input "true"
radio input "false"
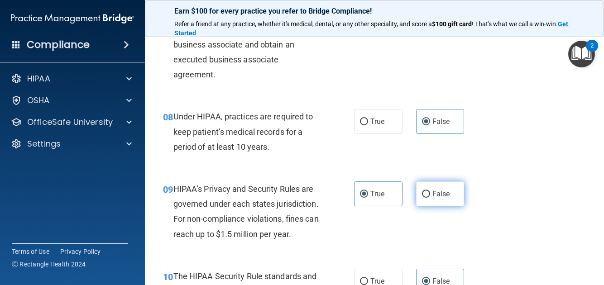
click at [433, 198] on span "False" at bounding box center [442, 194] width 18 height 9
click at [430, 198] on input "False" at bounding box center [426, 194] width 8 height 7
radio input "true"
radio input "false"
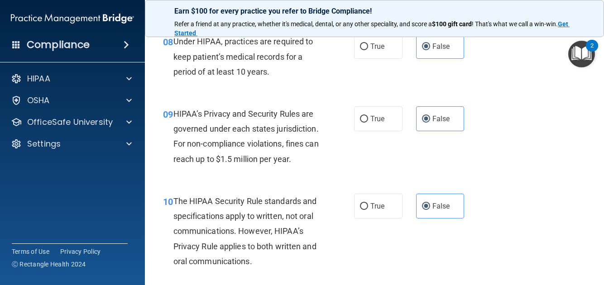
scroll to position [724, 0]
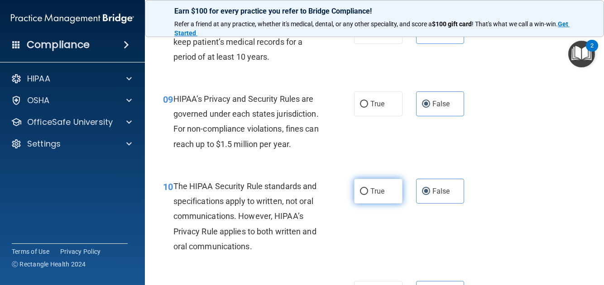
click at [371, 196] on span "True" at bounding box center [378, 191] width 14 height 9
click at [368, 195] on input "True" at bounding box center [364, 191] width 8 height 7
radio input "true"
radio input "false"
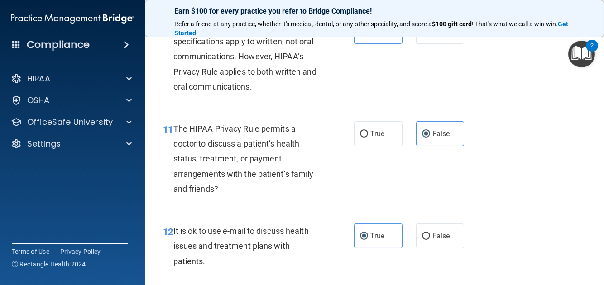
scroll to position [906, 0]
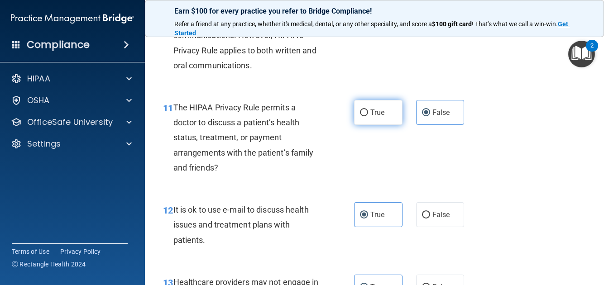
click at [394, 125] on label "True" at bounding box center [378, 112] width 48 height 25
click at [368, 116] on input "True" at bounding box center [364, 113] width 8 height 7
radio input "true"
radio input "false"
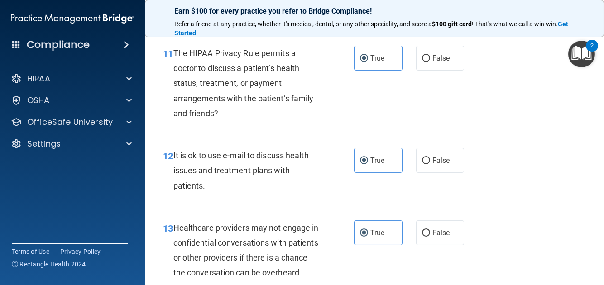
scroll to position [1042, 0]
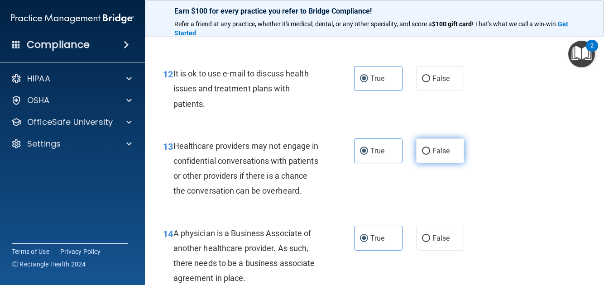
click at [436, 164] on label "False" at bounding box center [440, 151] width 48 height 25
click at [430, 155] on input "False" at bounding box center [426, 151] width 8 height 7
radio input "true"
radio input "false"
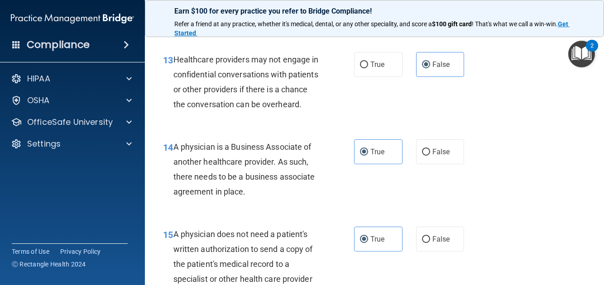
scroll to position [1132, 0]
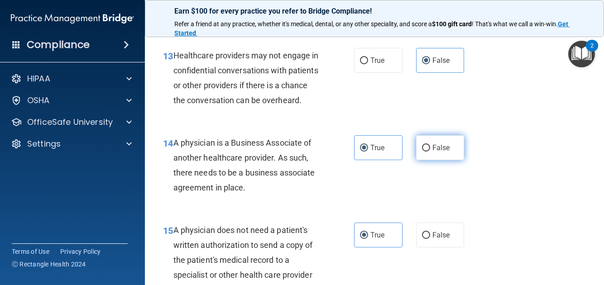
click at [433, 152] on span "False" at bounding box center [442, 148] width 18 height 9
click at [430, 152] on input "False" at bounding box center [426, 148] width 8 height 7
radio input "true"
radio input "false"
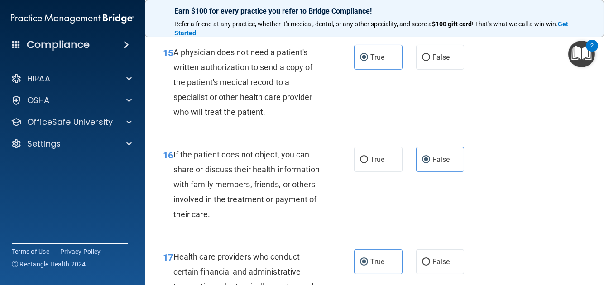
scroll to position [1314, 0]
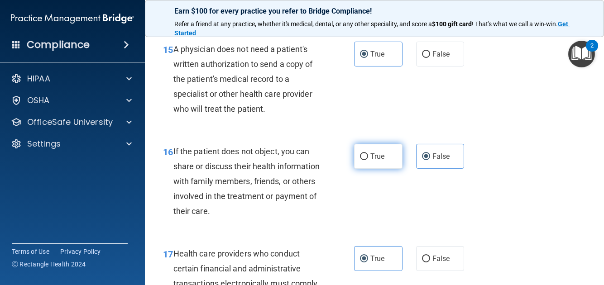
click at [385, 169] on label "True" at bounding box center [378, 156] width 48 height 25
click at [368, 160] on input "True" at bounding box center [364, 157] width 8 height 7
radio input "true"
radio input "false"
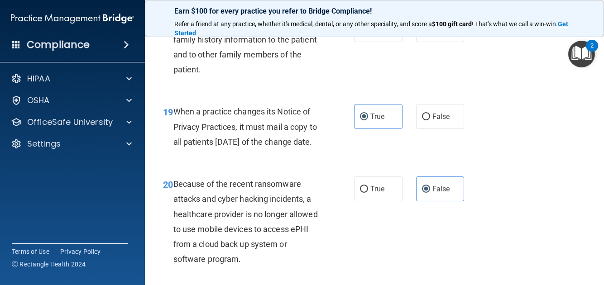
scroll to position [1630, 0]
click at [446, 129] on label "False" at bounding box center [440, 116] width 48 height 25
click at [430, 120] on input "False" at bounding box center [426, 117] width 8 height 7
radio input "true"
radio input "false"
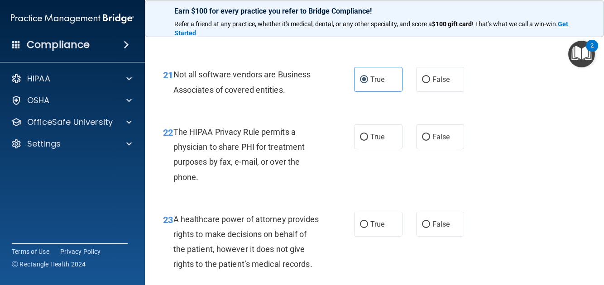
scroll to position [1903, 0]
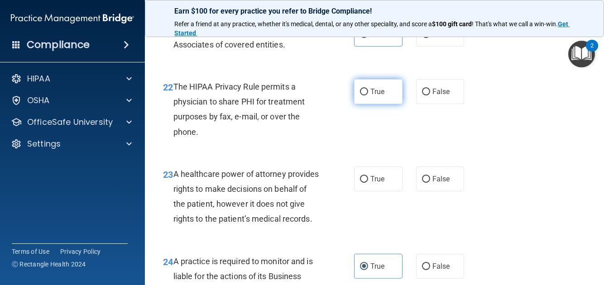
click at [390, 104] on label "True" at bounding box center [378, 91] width 48 height 25
click at [368, 96] on input "True" at bounding box center [364, 92] width 8 height 7
radio input "true"
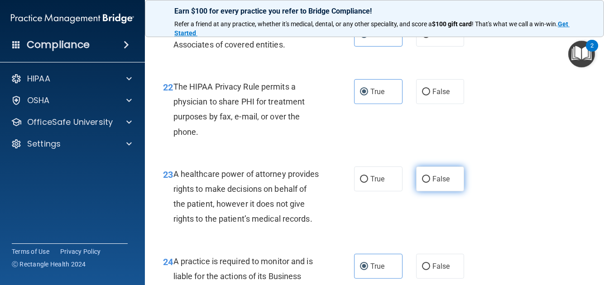
click at [433, 192] on label "False" at bounding box center [440, 179] width 48 height 25
click at [430, 183] on input "False" at bounding box center [426, 179] width 8 height 7
radio input "true"
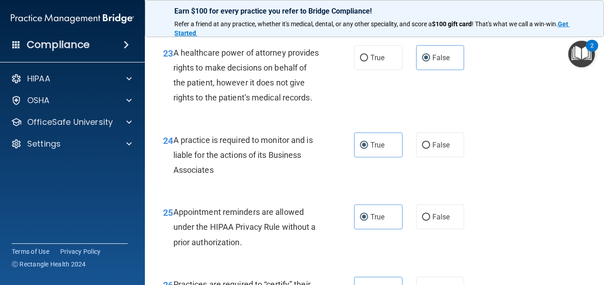
scroll to position [2038, 0]
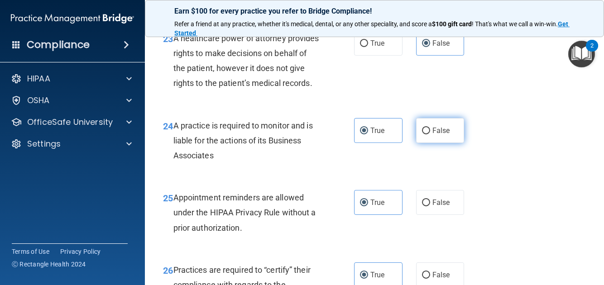
click at [433, 135] on span "False" at bounding box center [442, 130] width 18 height 9
click at [430, 135] on input "False" at bounding box center [426, 131] width 8 height 7
radio input "true"
radio input "false"
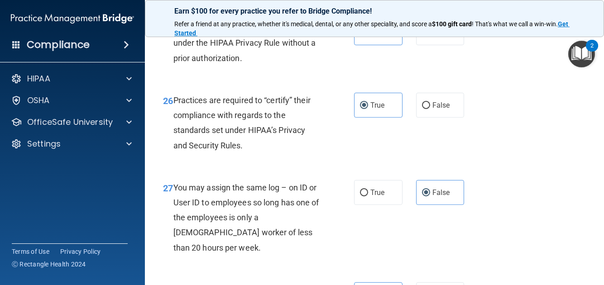
scroll to position [2265, 0]
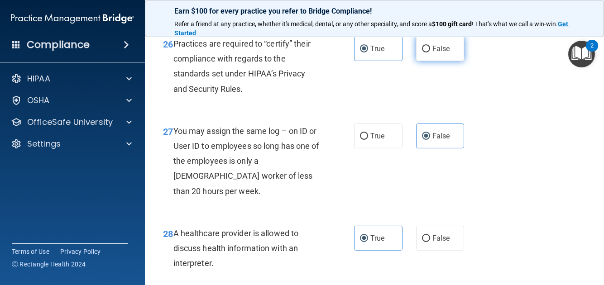
click at [438, 61] on label "False" at bounding box center [440, 48] width 48 height 25
click at [430, 53] on input "False" at bounding box center [426, 49] width 8 height 7
radio input "true"
radio input "false"
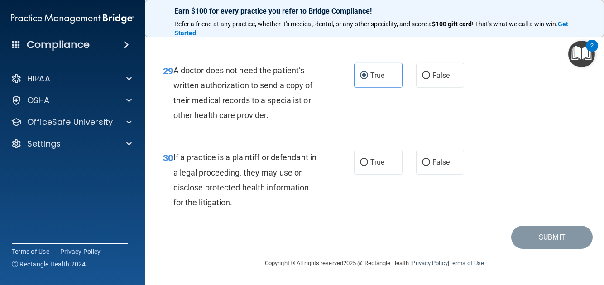
scroll to position [2582, 0]
click at [389, 175] on label "True" at bounding box center [378, 162] width 48 height 25
click at [368, 166] on input "True" at bounding box center [364, 162] width 8 height 7
radio input "true"
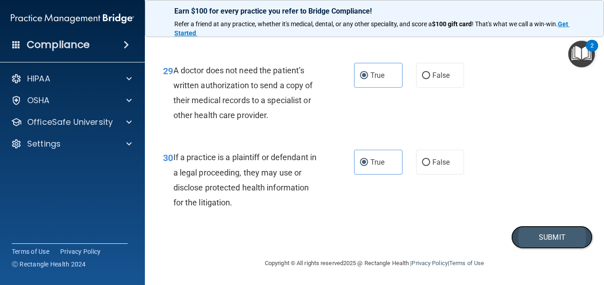
click at [538, 249] on button "Submit" at bounding box center [552, 237] width 82 height 23
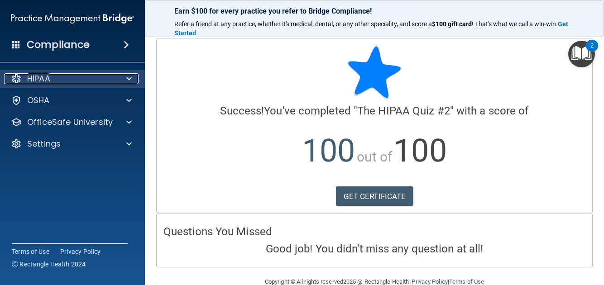
click at [65, 74] on div "HIPAA" at bounding box center [60, 78] width 112 height 11
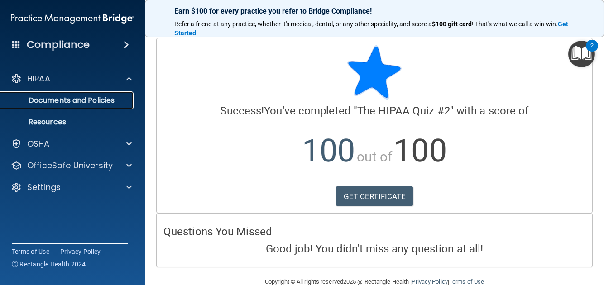
click at [77, 98] on p "Documents and Policies" at bounding box center [68, 100] width 124 height 9
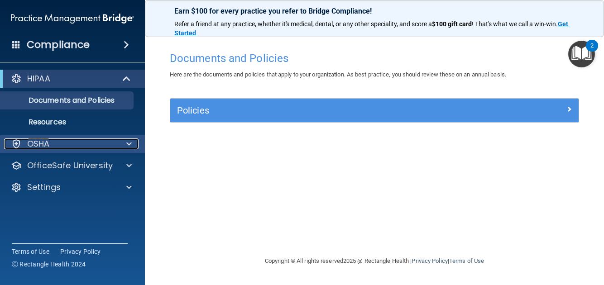
click at [74, 146] on div "OSHA" at bounding box center [60, 144] width 112 height 11
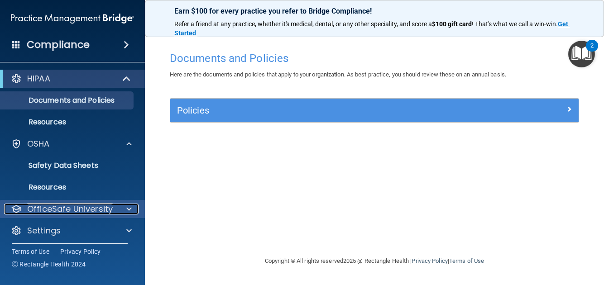
click at [86, 207] on p "OfficeSafe University" at bounding box center [70, 209] width 86 height 11
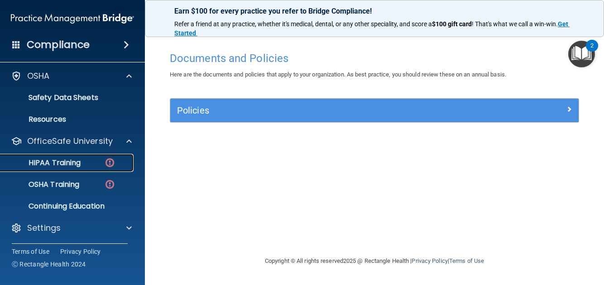
click at [89, 163] on div "HIPAA Training" at bounding box center [68, 163] width 124 height 9
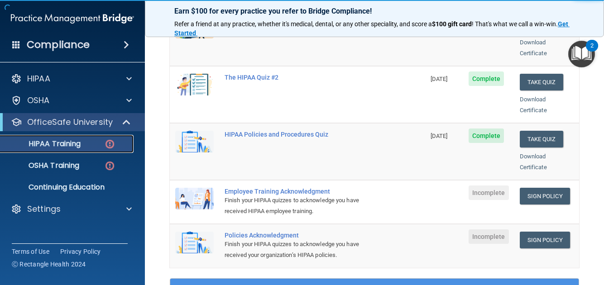
scroll to position [181, 0]
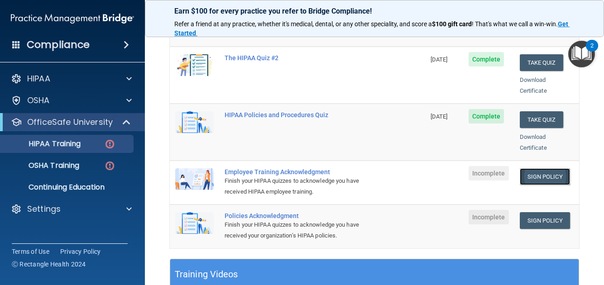
click at [529, 169] on link "Sign Policy" at bounding box center [545, 177] width 50 height 17
click at [537, 212] on link "Sign Policy" at bounding box center [545, 220] width 50 height 17
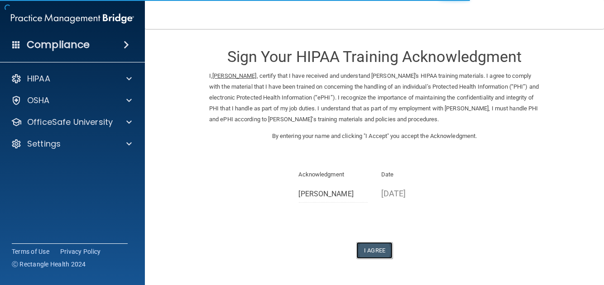
click at [368, 249] on button "I Agree" at bounding box center [374, 250] width 36 height 17
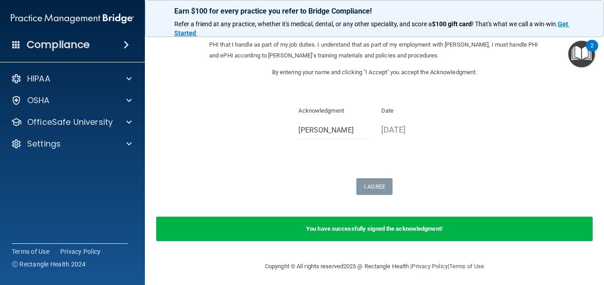
scroll to position [66, 0]
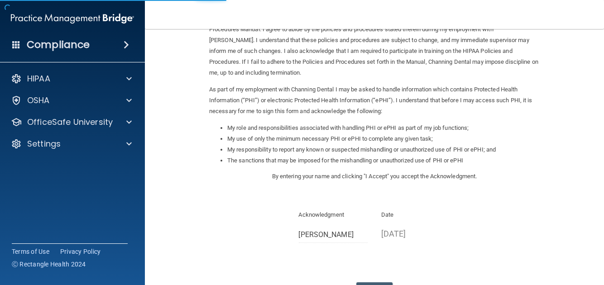
scroll to position [129, 0]
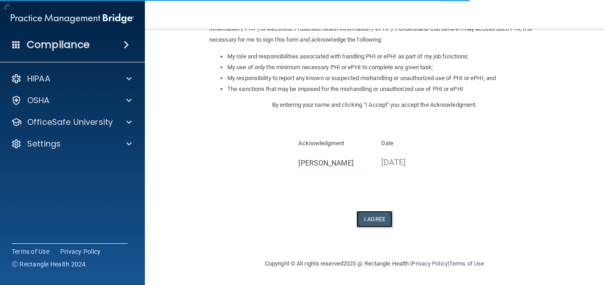
click at [378, 217] on button "I Agree" at bounding box center [374, 219] width 36 height 17
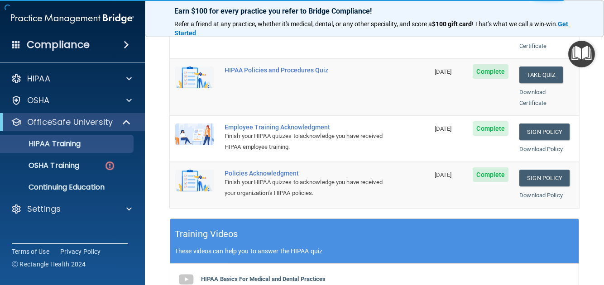
scroll to position [226, 0]
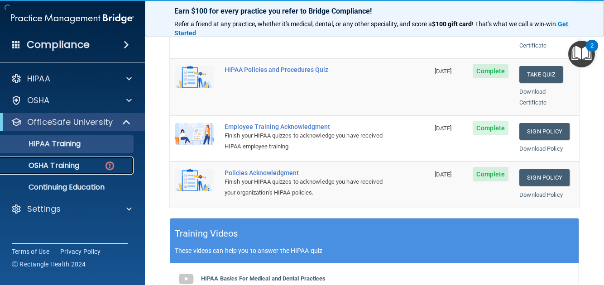
click at [93, 164] on div "OSHA Training" at bounding box center [68, 165] width 124 height 9
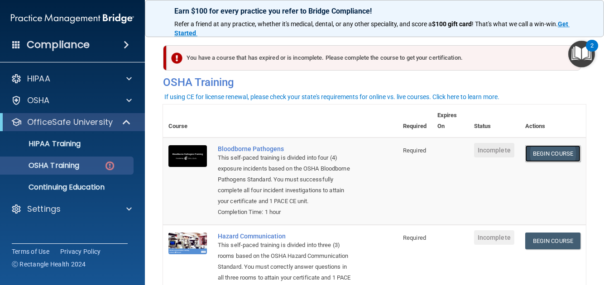
click at [533, 154] on link "Begin Course" at bounding box center [552, 153] width 55 height 17
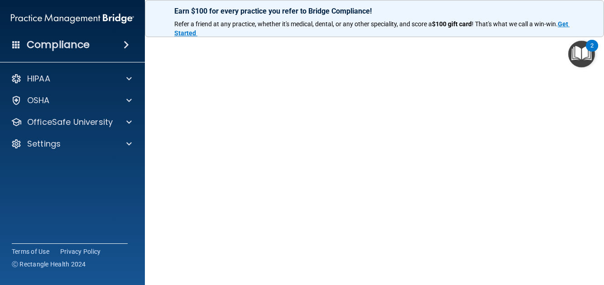
scroll to position [90, 0]
click at [587, 56] on img "Open Resource Center, 2 new notifications" at bounding box center [581, 54] width 27 height 27
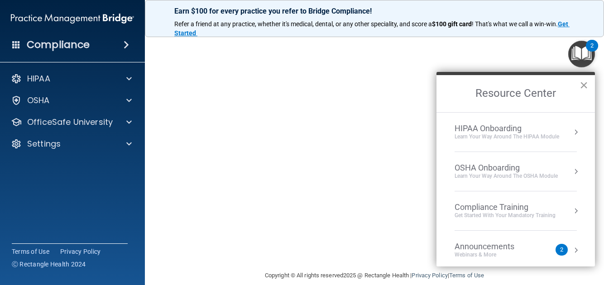
click at [587, 84] on button "×" at bounding box center [584, 85] width 9 height 14
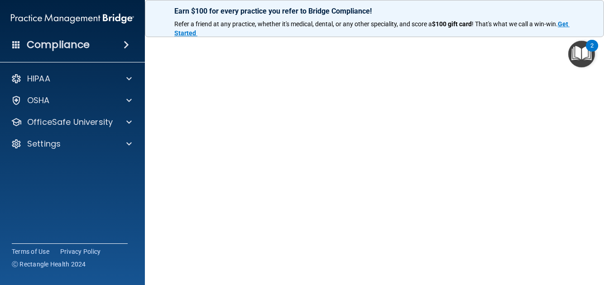
scroll to position [76, 0]
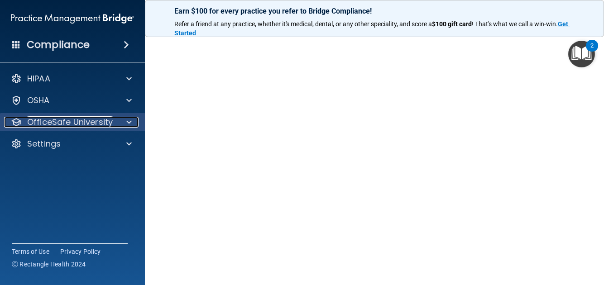
click at [129, 125] on span at bounding box center [128, 122] width 5 height 11
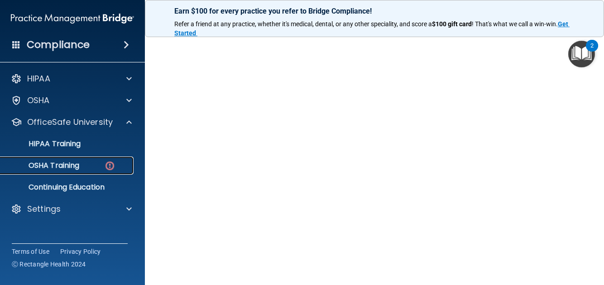
click at [102, 163] on div "OSHA Training" at bounding box center [68, 165] width 124 height 9
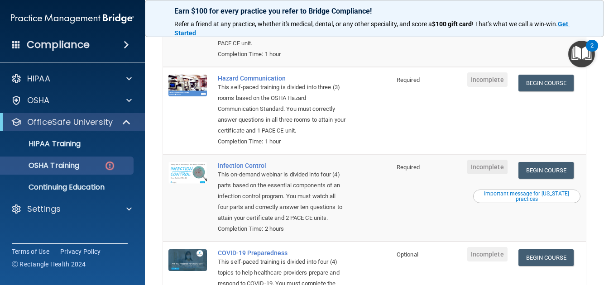
scroll to position [79, 0]
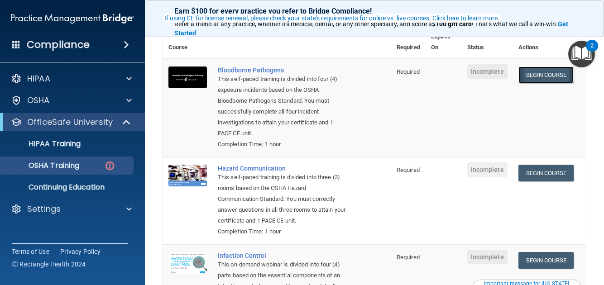
click at [519, 77] on link "Begin Course" at bounding box center [546, 75] width 55 height 17
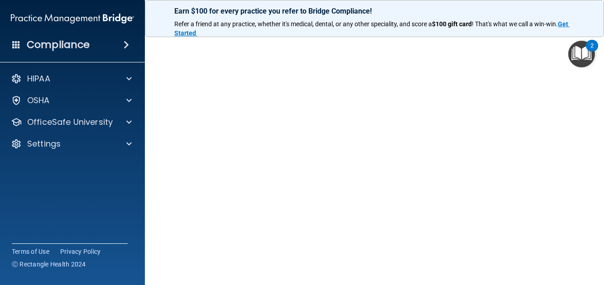
scroll to position [30, 0]
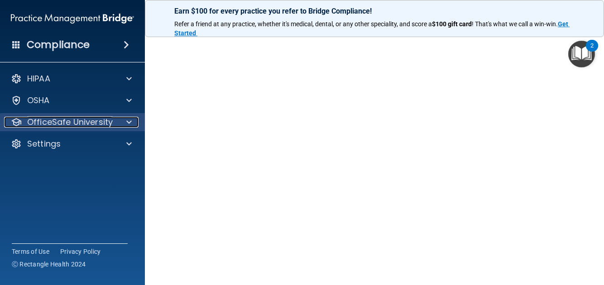
click at [107, 122] on p "OfficeSafe University" at bounding box center [70, 122] width 86 height 11
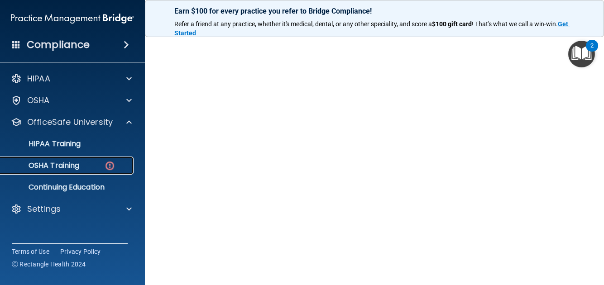
click at [93, 164] on div "OSHA Training" at bounding box center [68, 165] width 124 height 9
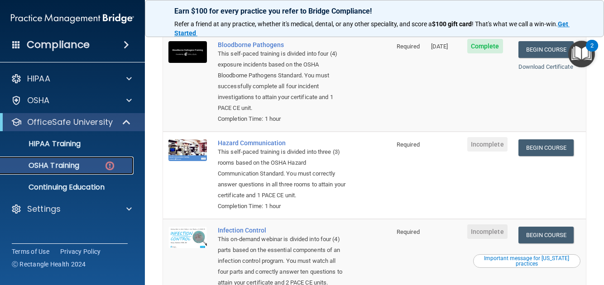
scroll to position [90, 0]
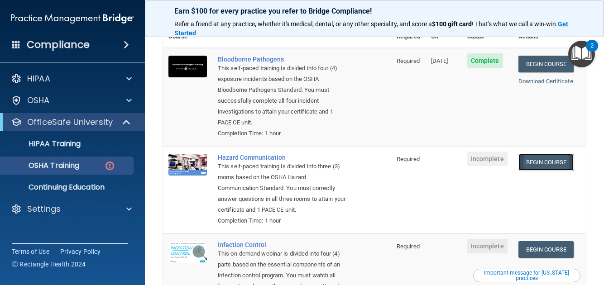
click at [549, 154] on link "Begin Course" at bounding box center [546, 162] width 55 height 17
